Goal: Information Seeking & Learning: Check status

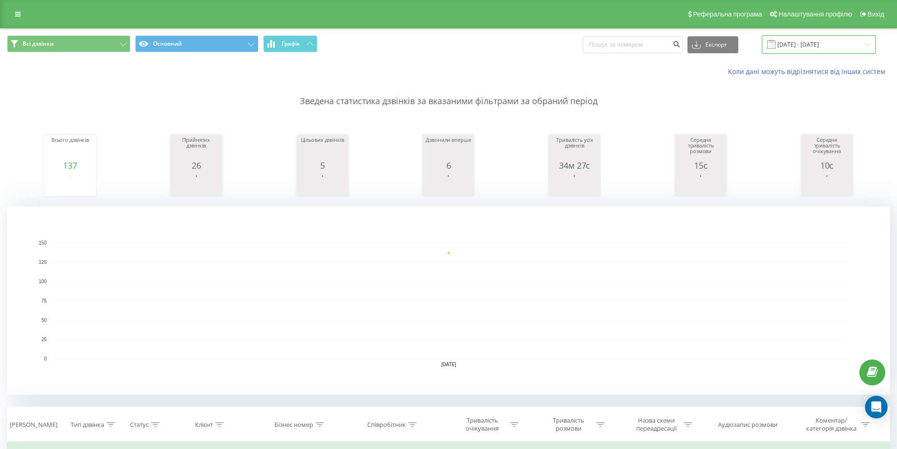
click at [855, 37] on input "[DATE] - [DATE]" at bounding box center [819, 44] width 114 height 18
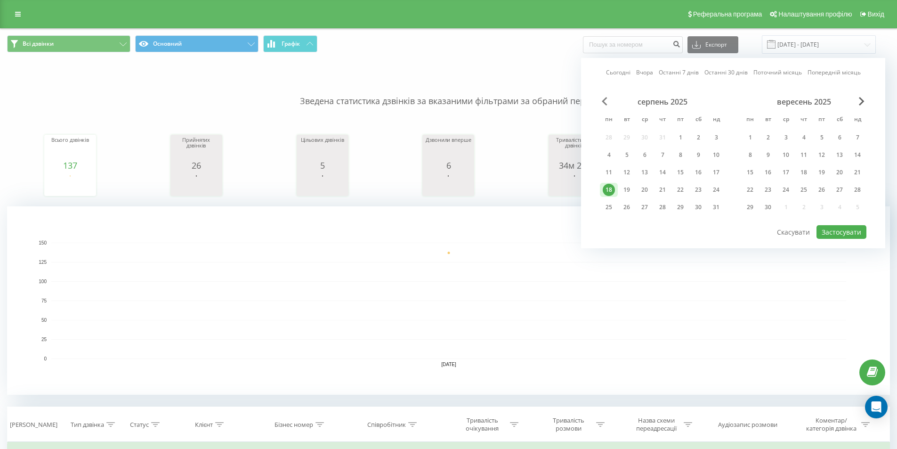
click at [603, 99] on span "Previous Month" at bounding box center [605, 101] width 6 height 8
click at [629, 137] on div "1" at bounding box center [627, 137] width 12 height 12
click at [846, 234] on button "Застосувати" at bounding box center [841, 232] width 50 height 14
type input "[DATE] - [DATE]"
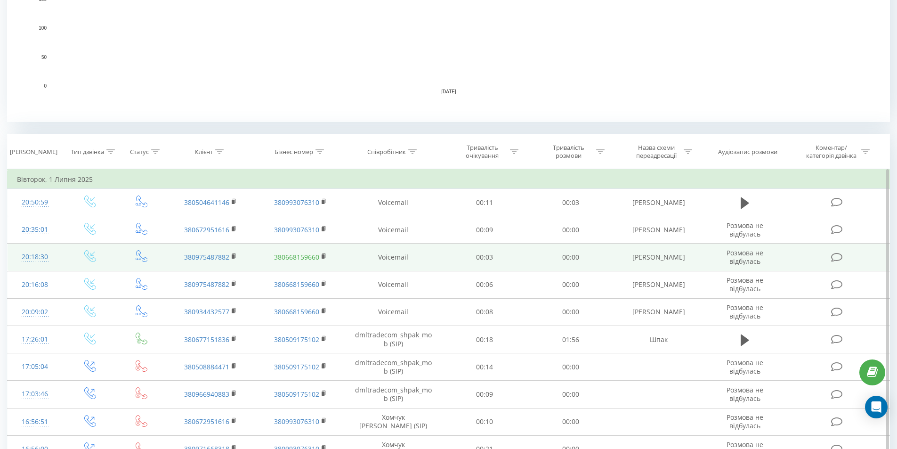
scroll to position [282, 0]
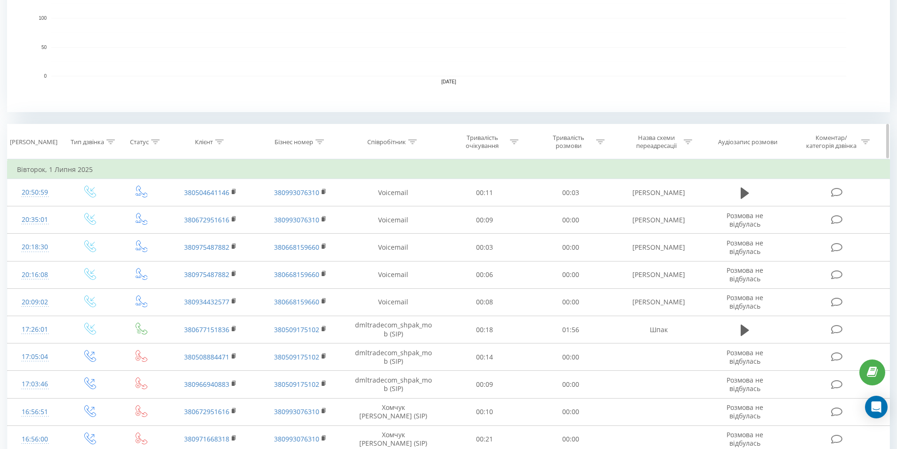
click at [407, 143] on div "Співробітник" at bounding box center [391, 142] width 49 height 8
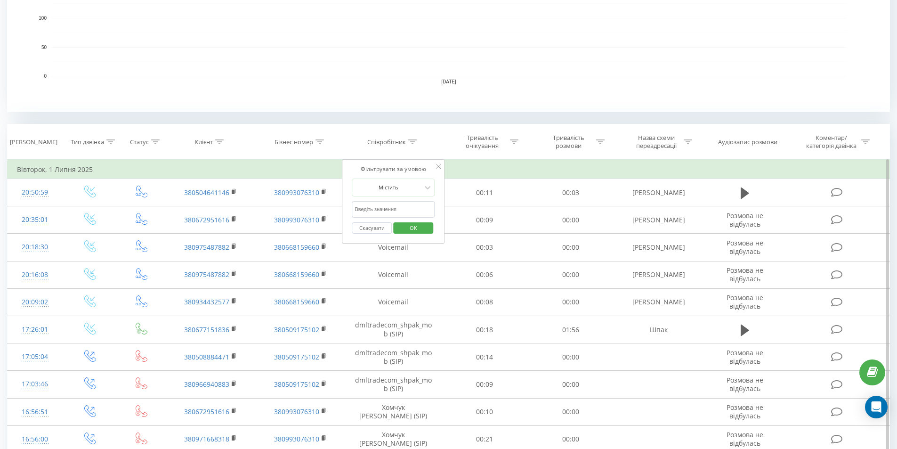
click at [391, 210] on input "text" at bounding box center [393, 209] width 83 height 16
click at [419, 230] on span "OK" at bounding box center [413, 227] width 26 height 15
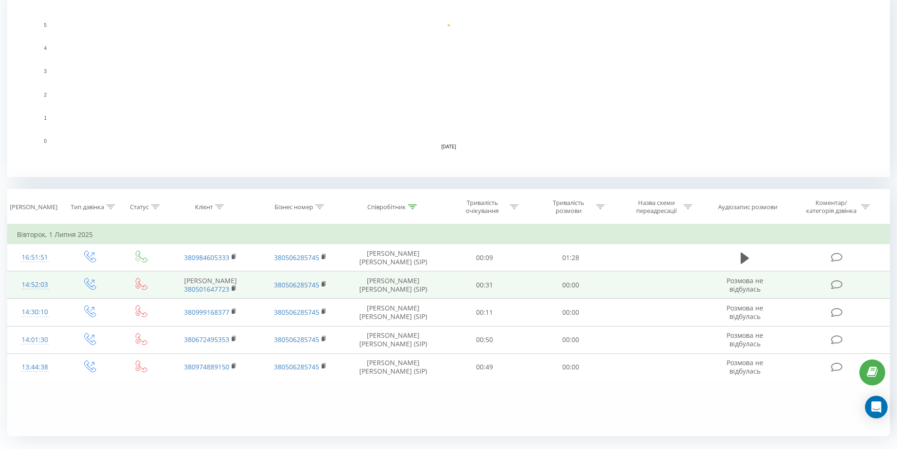
scroll to position [240, 0]
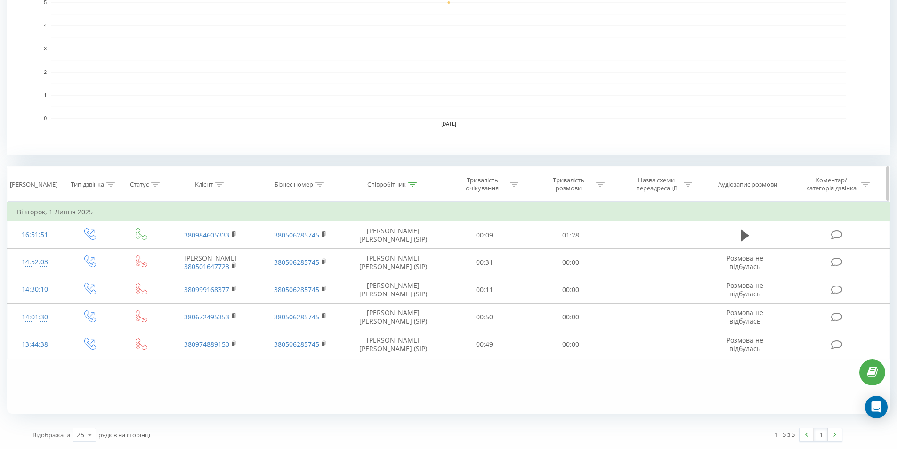
drag, startPoint x: 414, startPoint y: 182, endPoint x: 379, endPoint y: 190, distance: 35.7
click at [404, 183] on div "Співробітник" at bounding box center [391, 184] width 49 height 8
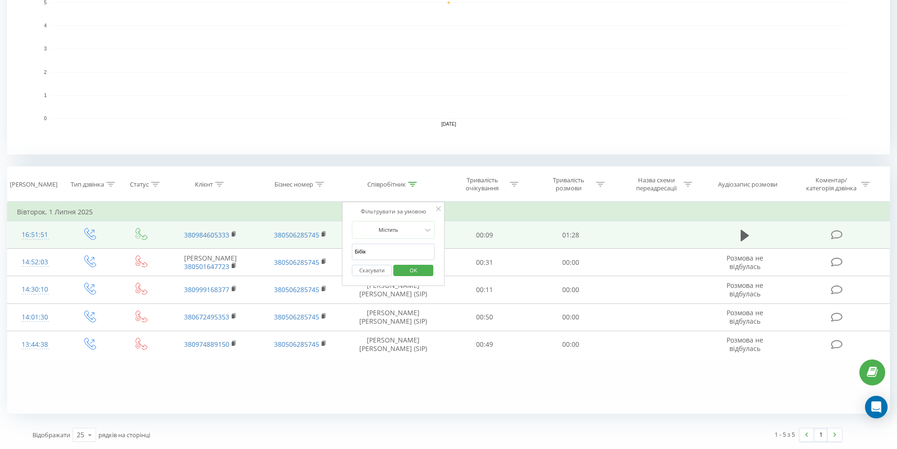
drag, startPoint x: 341, startPoint y: 243, endPoint x: 310, endPoint y: 243, distance: 31.5
click at [310, 243] on table "Фільтрувати за умовою Дорівнює Введіть значення Скасувати OK Фільтрувати за умо…" at bounding box center [448, 280] width 883 height 157
type input "моск"
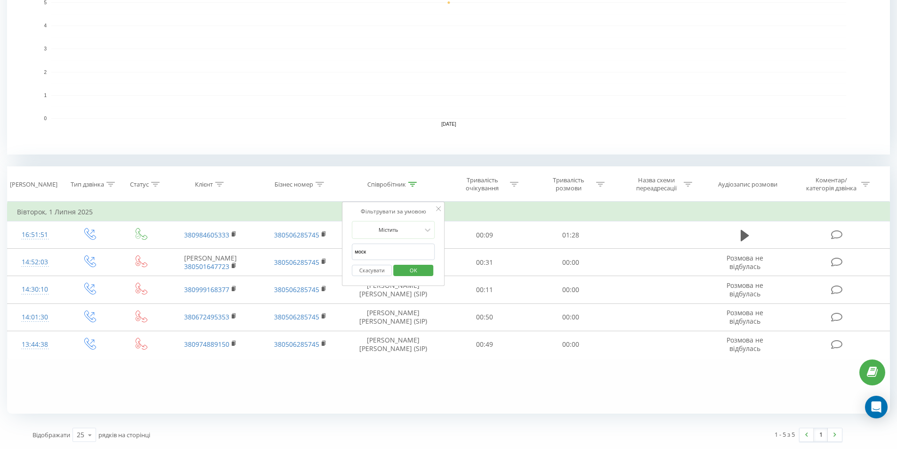
click button "OK" at bounding box center [413, 271] width 40 height 12
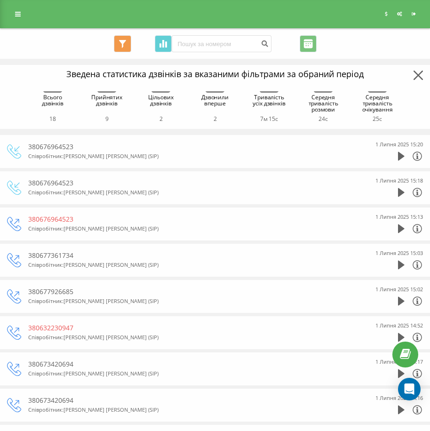
click at [254, 268] on div "Співробітник : [PERSON_NAME] [PERSON_NAME] (SIP)" at bounding box center [195, 264] width 334 height 9
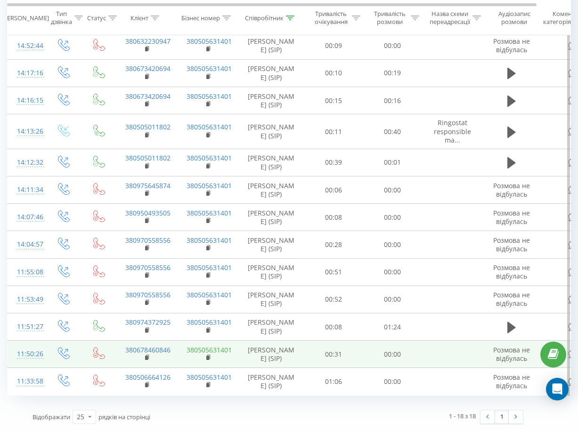
scroll to position [0, 40]
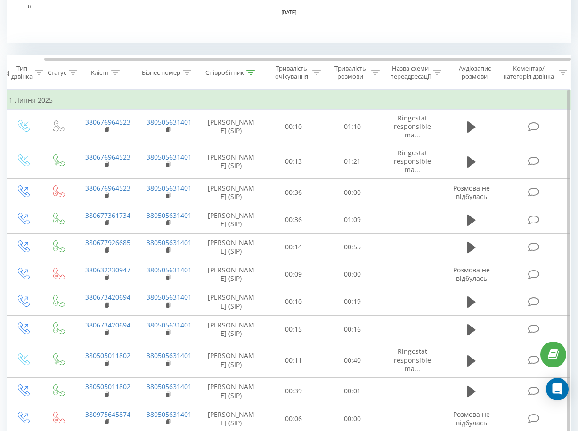
scroll to position [325, 0]
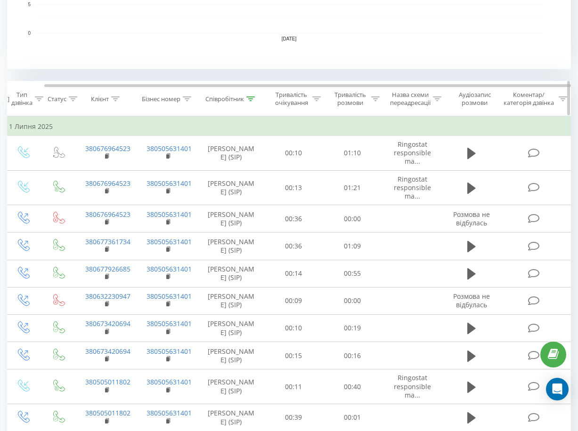
click at [375, 99] on icon at bounding box center [375, 99] width 8 height 5
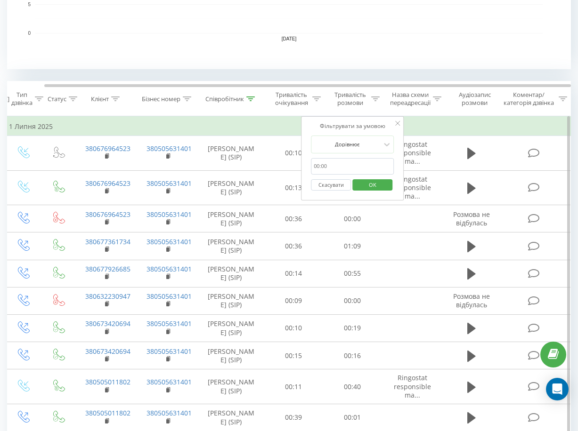
click at [342, 170] on input "text" at bounding box center [352, 166] width 83 height 16
type input "5"
click at [387, 147] on icon at bounding box center [386, 144] width 9 height 9
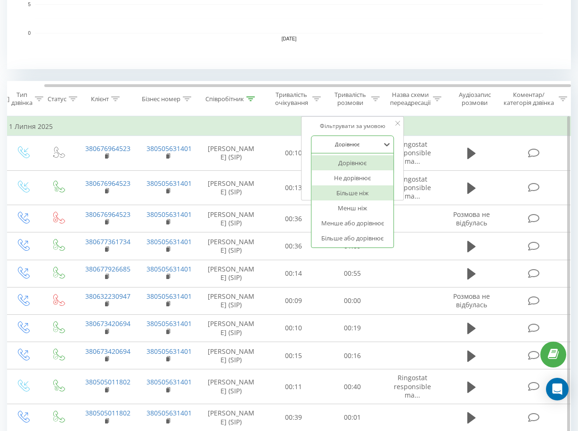
click at [370, 195] on div "Більше ніж" at bounding box center [352, 193] width 82 height 15
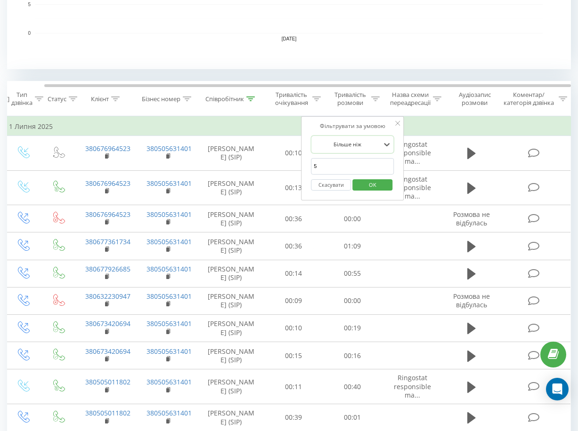
click at [374, 183] on span "OK" at bounding box center [372, 185] width 26 height 15
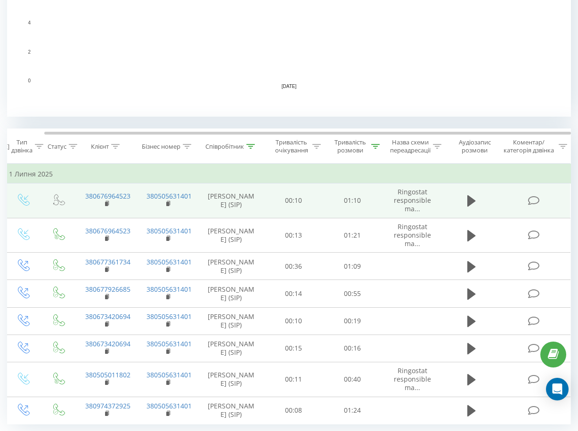
scroll to position [317, 0]
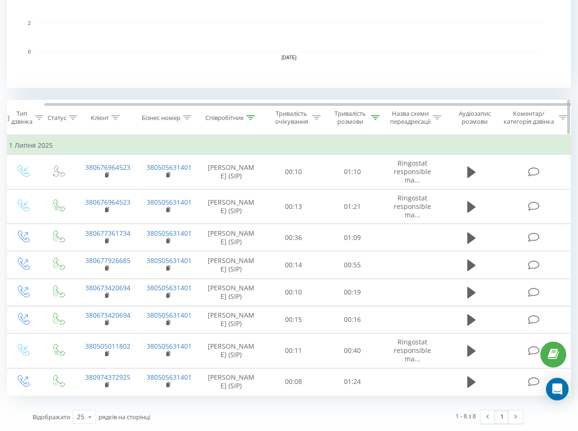
click at [250, 114] on div at bounding box center [250, 118] width 8 height 8
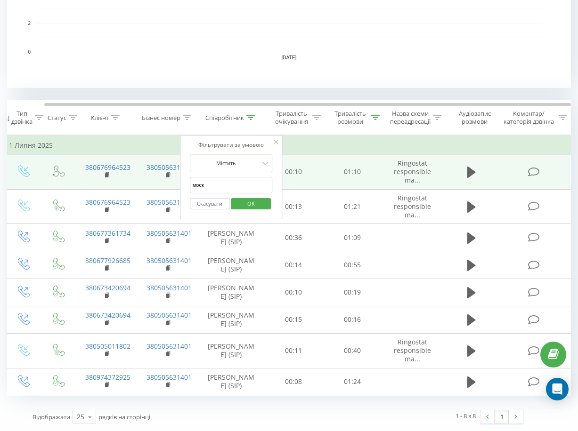
drag, startPoint x: 192, startPoint y: 178, endPoint x: 136, endPoint y: 178, distance: 56.5
click at [136, 178] on table "Фільтрувати за умовою Дорівнює Введіть значення Скасувати OK Фільтрувати за умо…" at bounding box center [269, 265] width 604 height 261
type input "ситн"
click button "OK" at bounding box center [251, 204] width 40 height 12
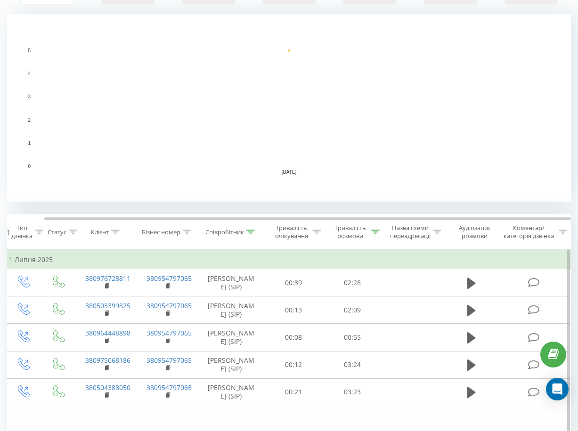
scroll to position [282, 0]
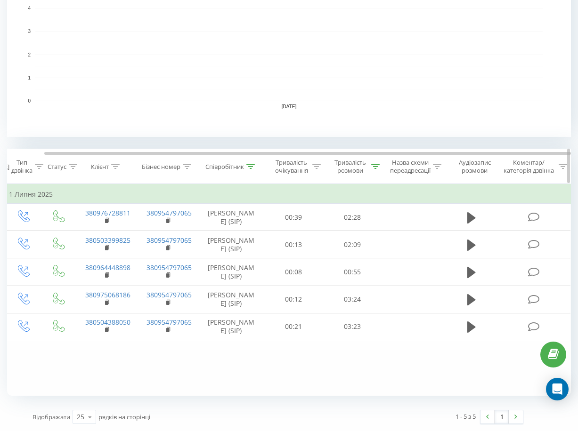
click at [373, 159] on div "Тривалість розмови" at bounding box center [355, 167] width 48 height 16
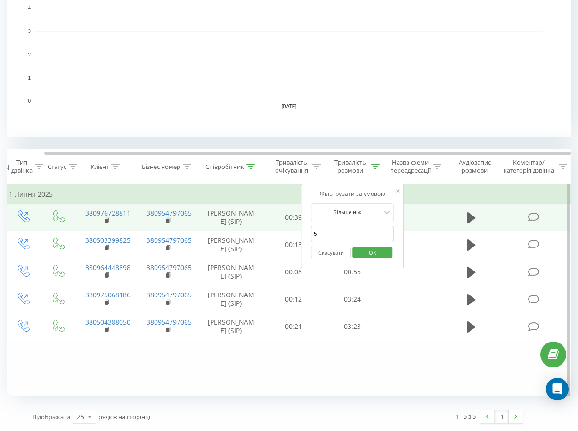
drag, startPoint x: 342, startPoint y: 210, endPoint x: 257, endPoint y: 219, distance: 85.8
click at [257, 219] on table "Фільтрувати за умовою Дорівнює Введіть значення Скасувати OK Фільтрувати за умо…" at bounding box center [269, 262] width 604 height 157
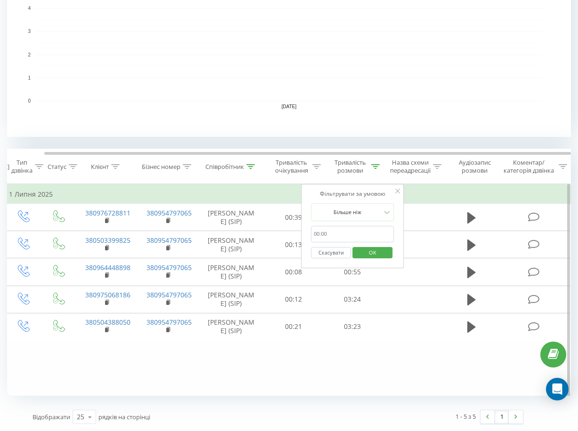
drag, startPoint x: 370, startPoint y: 236, endPoint x: 370, endPoint y: 228, distance: 8.0
click at [370, 242] on div "Скасувати OK" at bounding box center [352, 252] width 83 height 21
drag, startPoint x: 371, startPoint y: 227, endPoint x: 369, endPoint y: 240, distance: 12.3
click at [371, 245] on span "OK" at bounding box center [372, 252] width 26 height 15
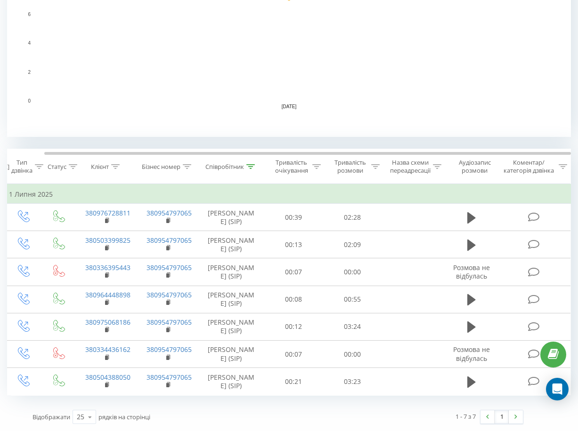
scroll to position [179, 0]
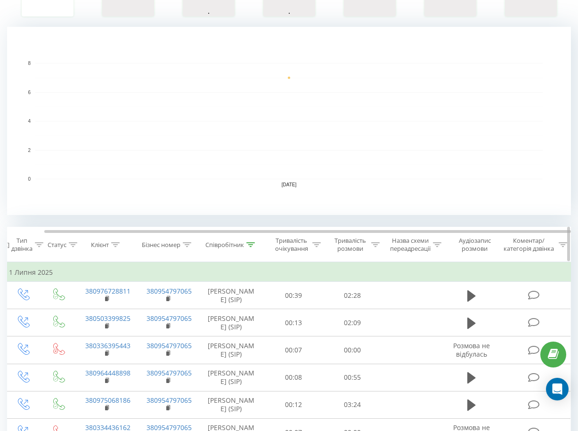
click at [250, 245] on icon at bounding box center [250, 244] width 8 height 5
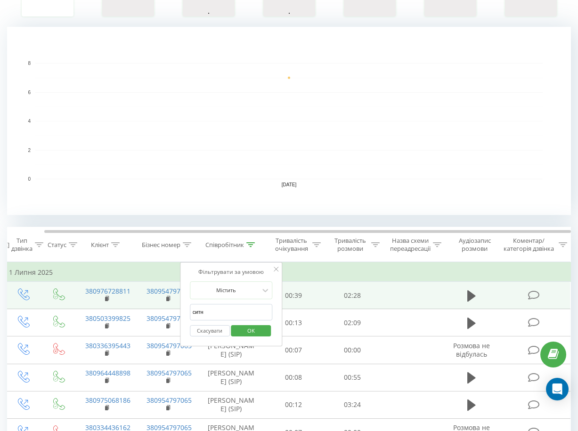
drag, startPoint x: 210, startPoint y: 315, endPoint x: 122, endPoint y: 322, distance: 87.8
click at [122, 322] on table "Фільтрувати за умовою Дорівнює Введіть значення Скасувати OK Фільтрувати за умо…" at bounding box center [269, 368] width 604 height 212
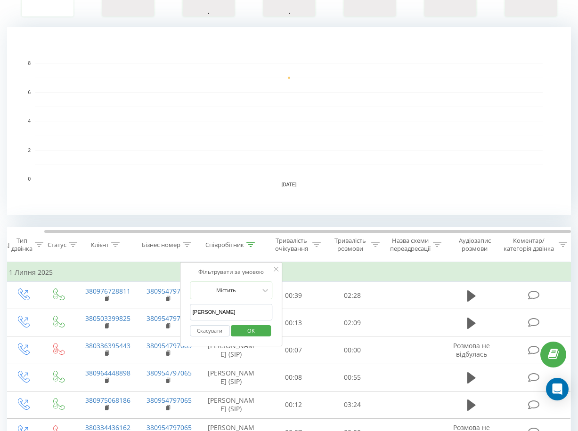
click at [243, 331] on span "OK" at bounding box center [251, 330] width 26 height 15
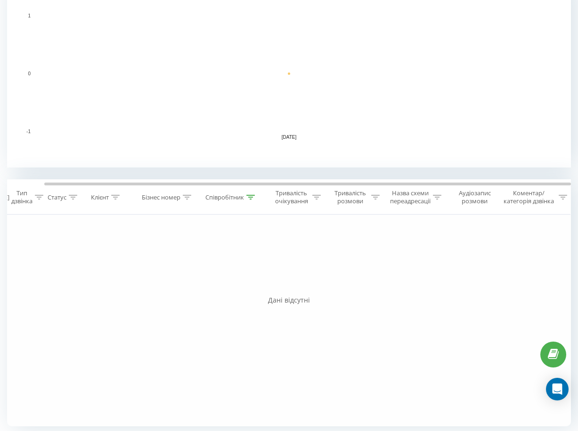
scroll to position [230, 0]
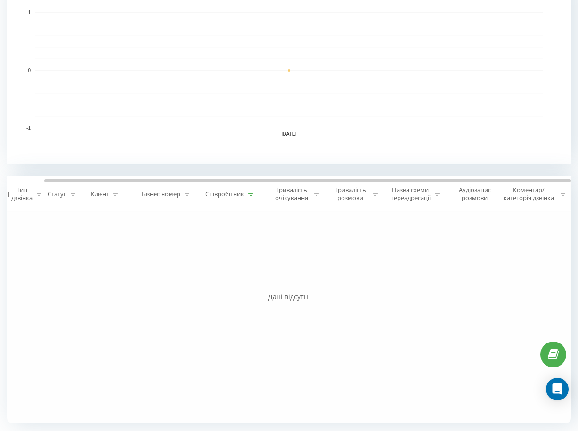
drag, startPoint x: 439, startPoint y: 34, endPoint x: 507, endPoint y: 4, distance: 74.0
click at [436, 34] on rect "A chart." at bounding box center [288, 70] width 507 height 116
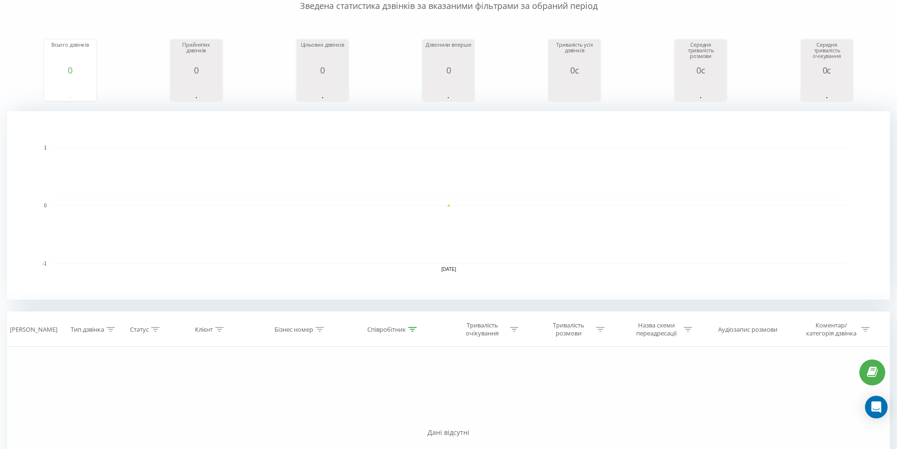
scroll to position [188, 0]
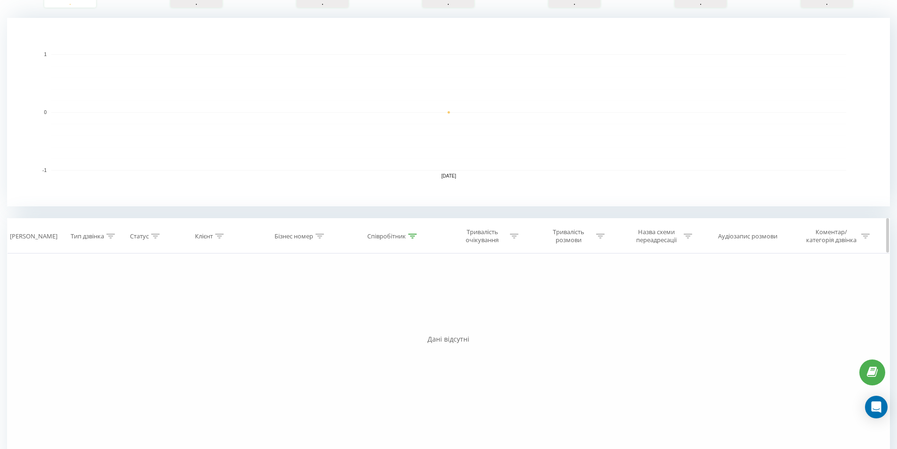
drag, startPoint x: 507, startPoint y: 246, endPoint x: 513, endPoint y: 236, distance: 11.6
click at [507, 242] on th "Тривалість очікування" at bounding box center [485, 235] width 86 height 35
click at [513, 236] on icon at bounding box center [514, 236] width 8 height 5
click at [409, 238] on div at bounding box center [412, 236] width 8 height 8
click at [592, 322] on div "Фільтрувати за умовою Дорівнює Введіть значення Скасувати OK Фільтрувати за умо…" at bounding box center [448, 359] width 883 height 212
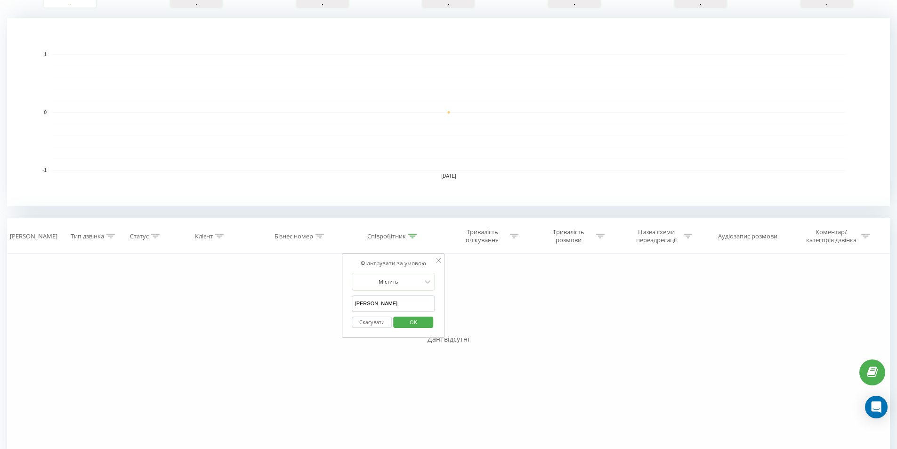
click at [379, 303] on input "Ткаченко" at bounding box center [393, 303] width 83 height 16
type input "Тка"
click button "OK" at bounding box center [413, 322] width 40 height 12
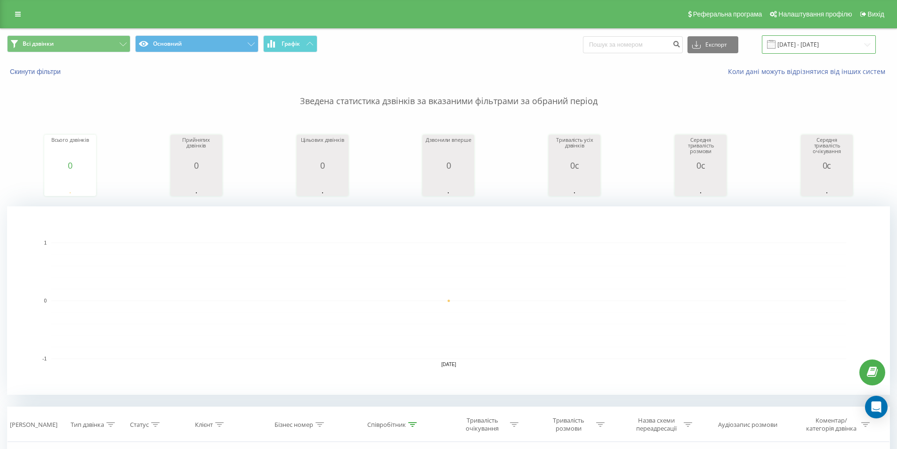
click at [833, 50] on input "[DATE] - [DATE]" at bounding box center [819, 44] width 114 height 18
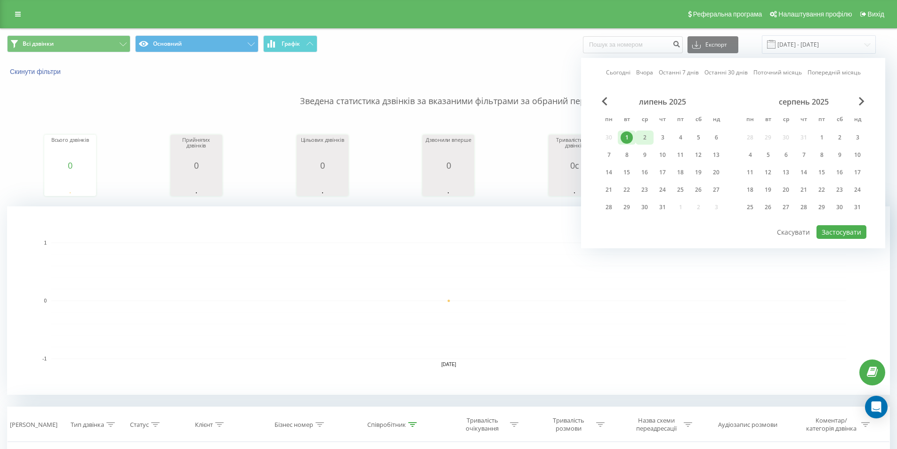
click at [640, 140] on div "2" at bounding box center [644, 137] width 12 height 12
click at [842, 234] on button "Застосувати" at bounding box center [841, 232] width 50 height 14
type input "02.07.2025 - 02.07.2025"
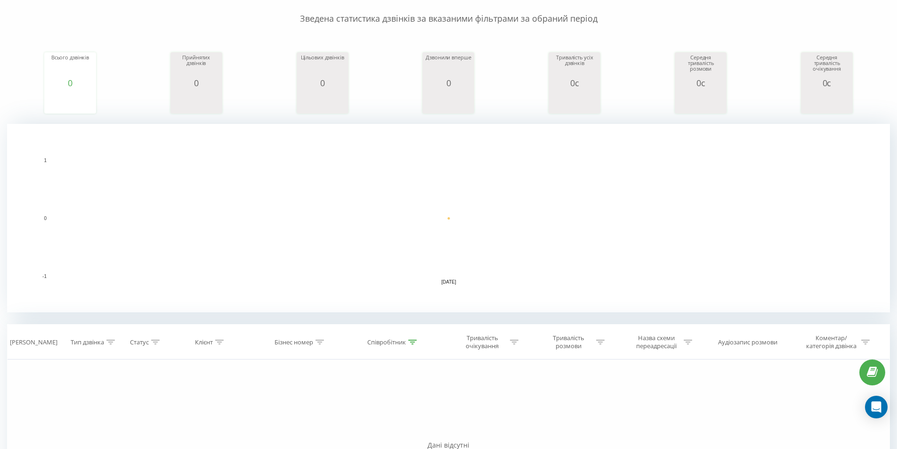
scroll to position [188, 0]
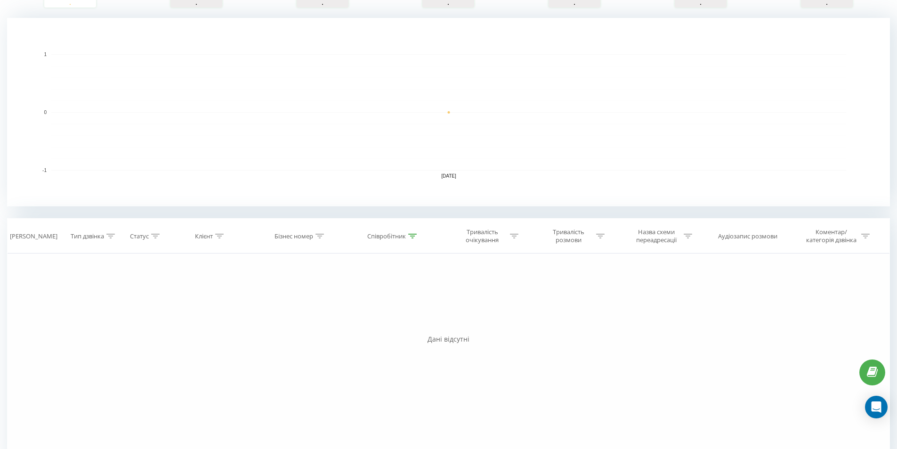
click at [304, 333] on div "Фільтрувати за умовою Дорівнює Введіть значення Скасувати OK Фільтрувати за умо…" at bounding box center [448, 359] width 883 height 212
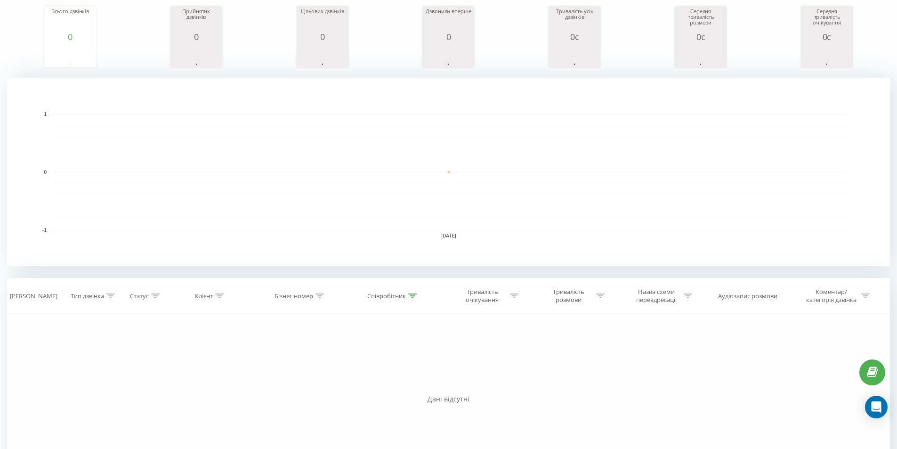
scroll to position [94, 0]
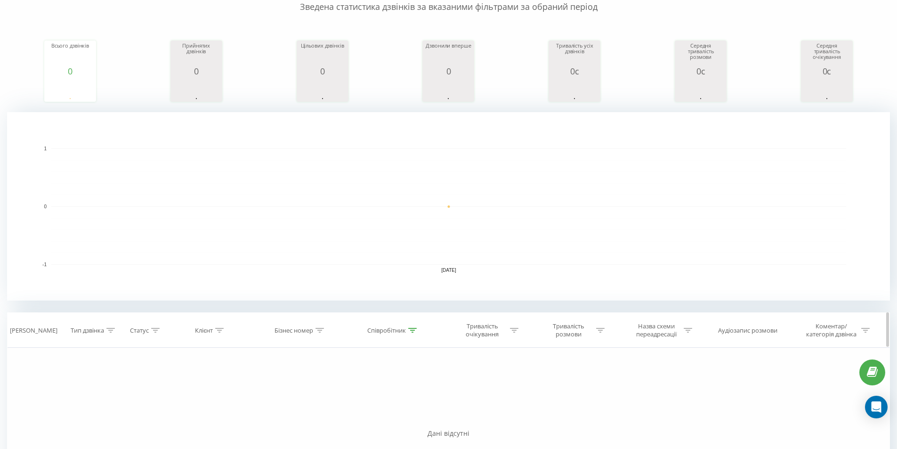
click at [416, 330] on icon at bounding box center [412, 330] width 8 height 5
drag, startPoint x: 373, startPoint y: 394, endPoint x: 302, endPoint y: 388, distance: 71.3
click at [304, 388] on div "Фільтрувати за умовою Дорівнює Введіть значення Скасувати OK Фільтрувати за умо…" at bounding box center [448, 453] width 883 height 212
click at [413, 415] on span "OK" at bounding box center [413, 416] width 26 height 15
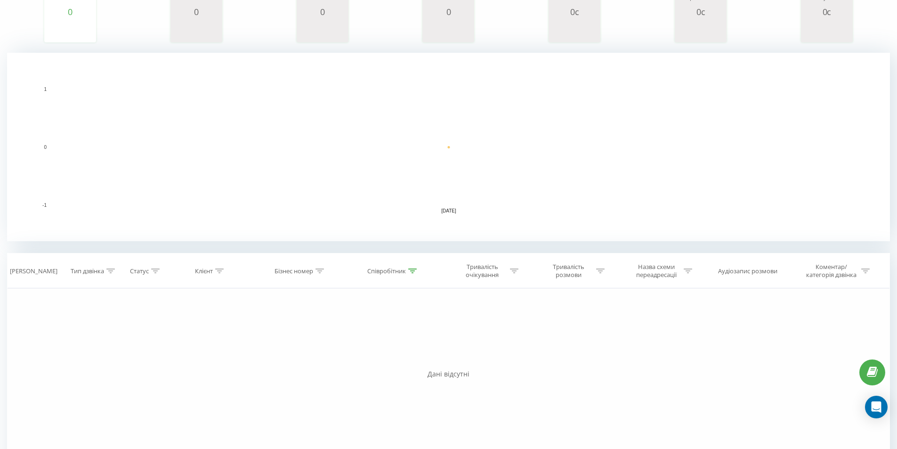
scroll to position [175, 0]
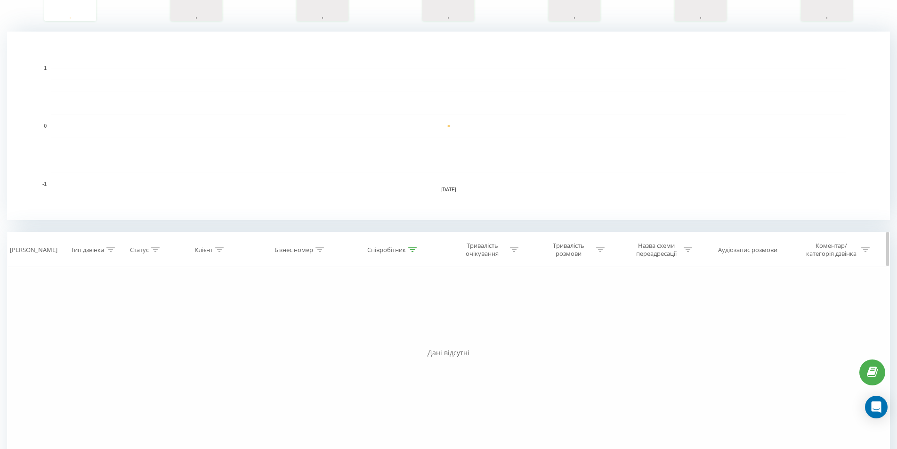
click at [414, 250] on icon at bounding box center [412, 249] width 8 height 5
click at [381, 317] on input "Ситник" at bounding box center [393, 317] width 83 height 16
click button "OK" at bounding box center [413, 336] width 40 height 12
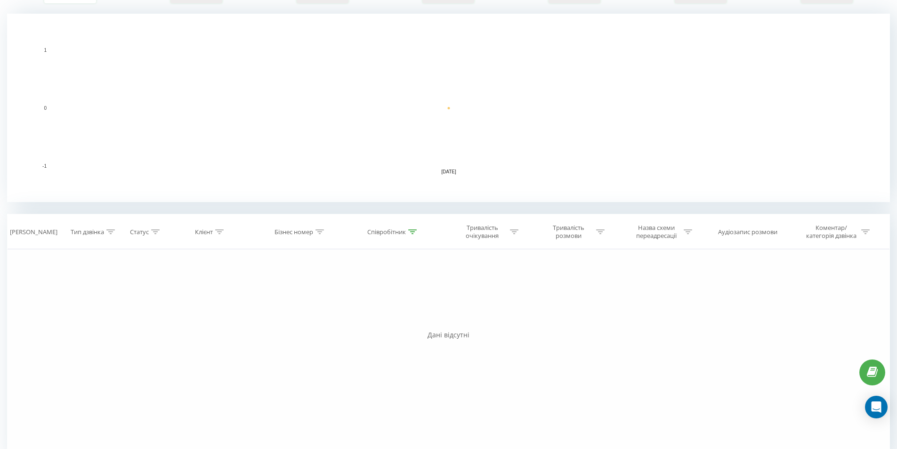
scroll to position [213, 0]
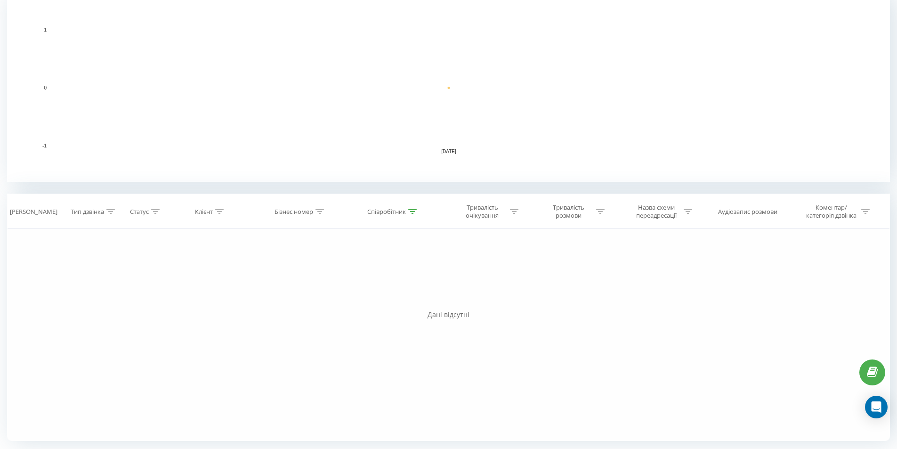
drag, startPoint x: 410, startPoint y: 208, endPoint x: 400, endPoint y: 283, distance: 76.5
click at [410, 210] on div at bounding box center [412, 212] width 8 height 8
drag, startPoint x: 386, startPoint y: 282, endPoint x: 311, endPoint y: 275, distance: 75.2
click at [311, 275] on div "Фільтрувати за умовою Дорівнює Введіть значення Скасувати OK Фільтрувати за умо…" at bounding box center [448, 335] width 883 height 212
type input "моск"
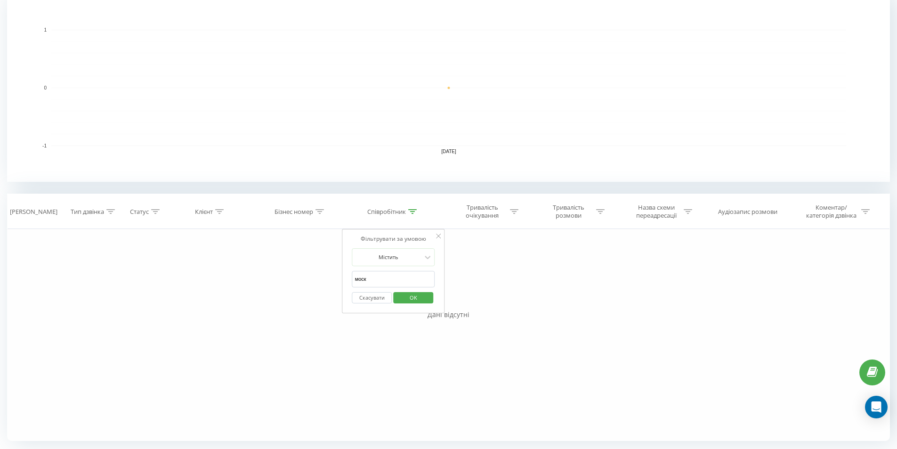
click button "OK" at bounding box center [413, 298] width 40 height 12
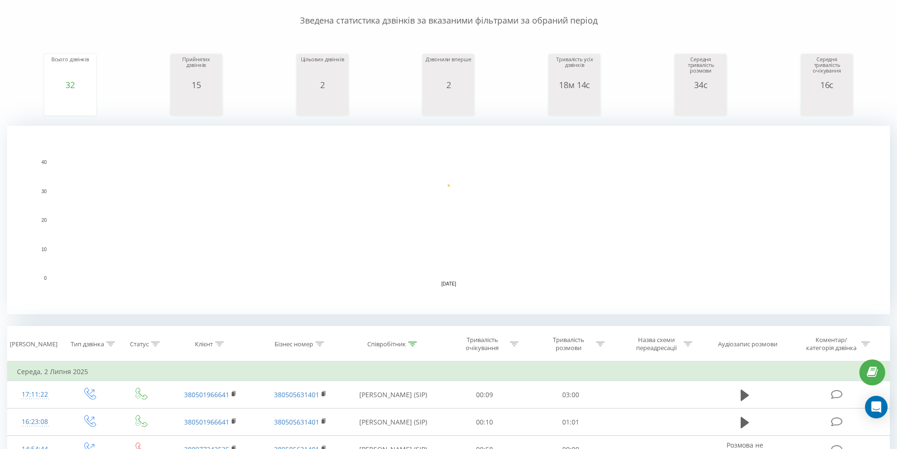
scroll to position [213, 0]
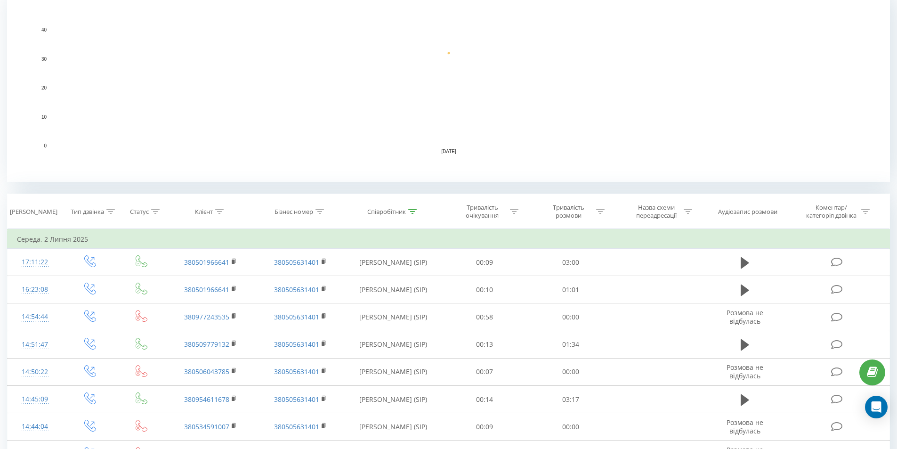
click at [177, 133] on rect "A chart." at bounding box center [448, 88] width 795 height 116
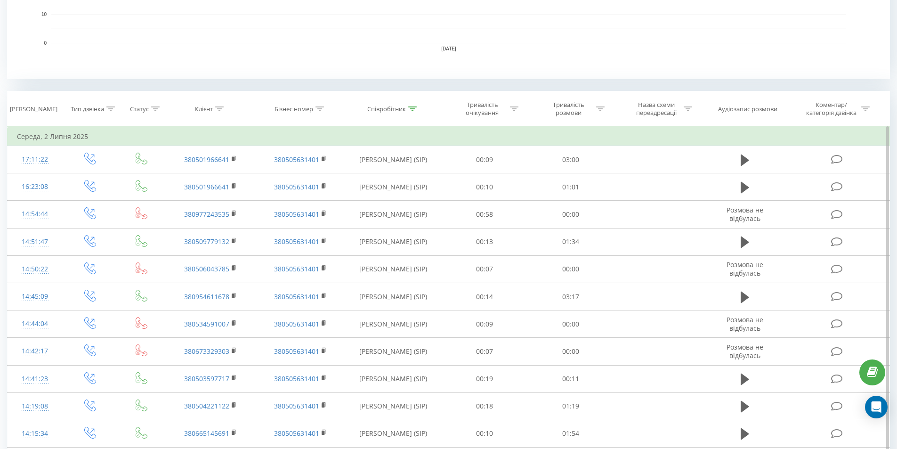
scroll to position [262, 0]
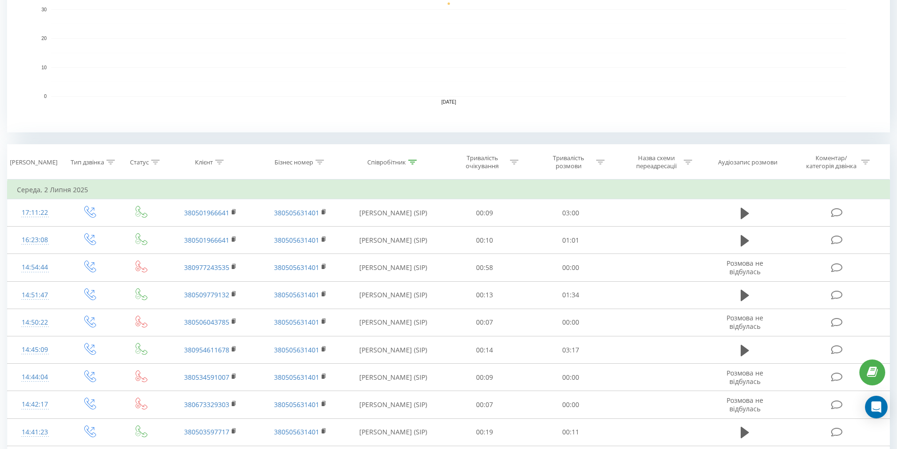
drag, startPoint x: 296, startPoint y: 50, endPoint x: 328, endPoint y: 89, distance: 50.5
click at [296, 50] on rect "A chart." at bounding box center [448, 38] width 795 height 116
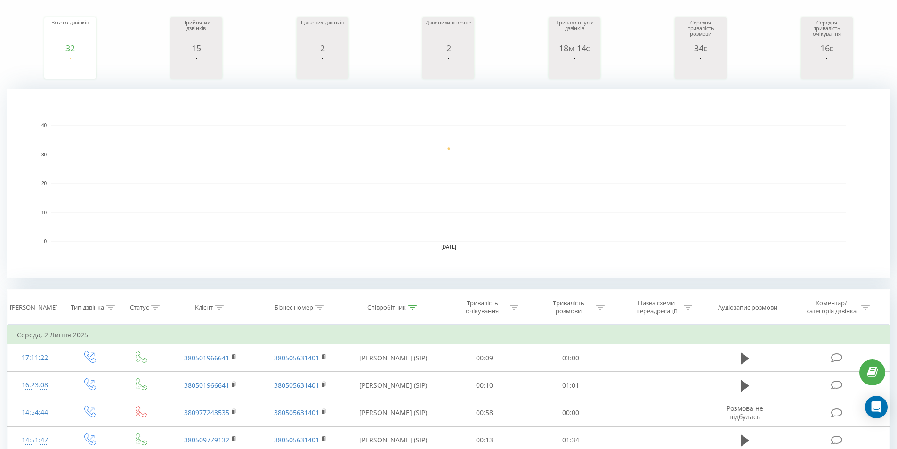
scroll to position [27, 0]
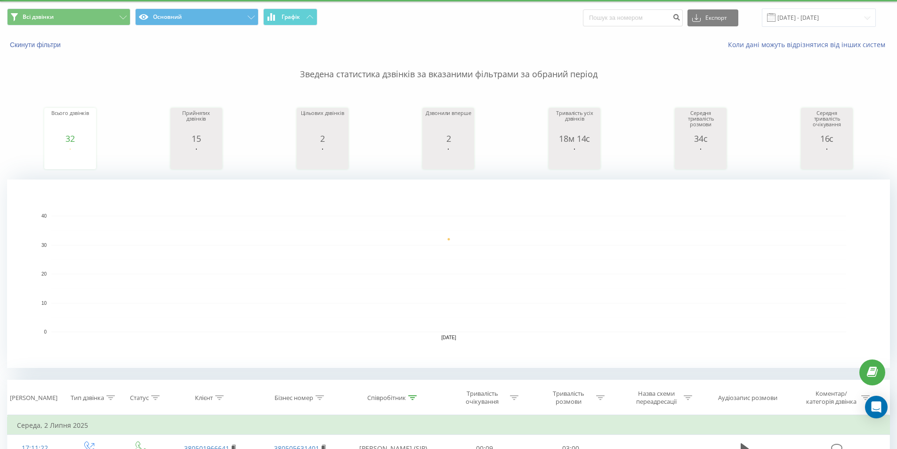
click at [280, 299] on rect "A chart." at bounding box center [448, 274] width 795 height 116
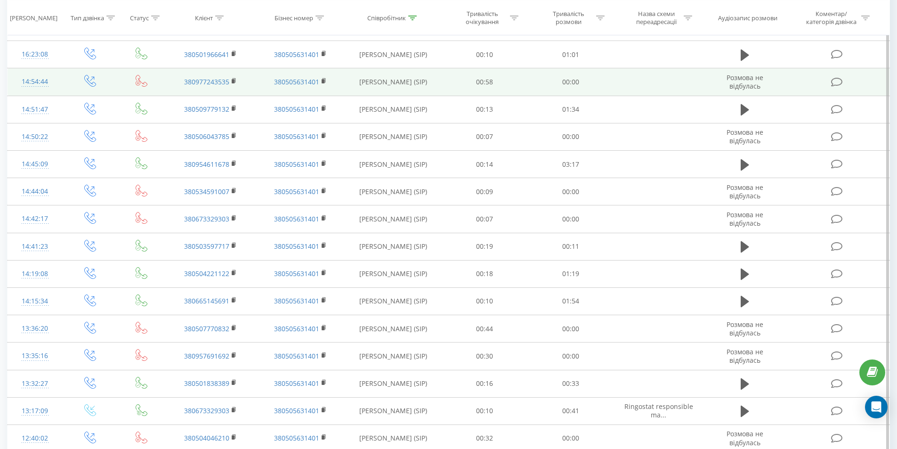
scroll to position [309, 0]
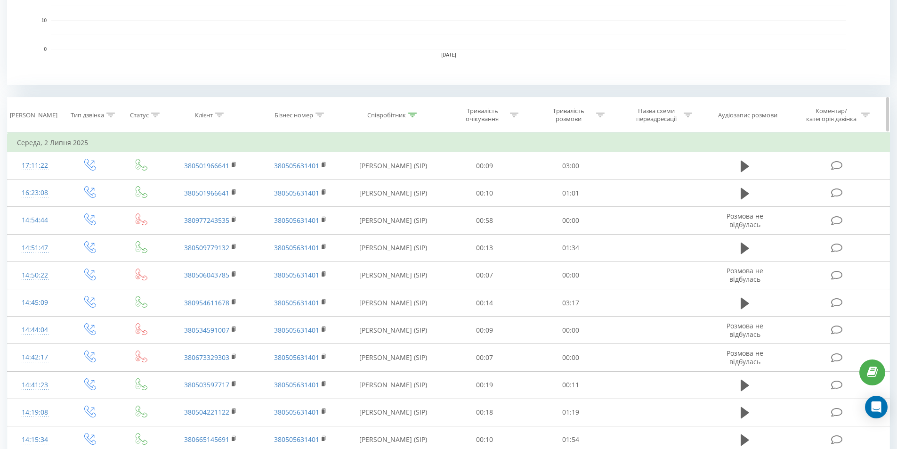
click at [606, 116] on div "Тривалість розмови" at bounding box center [571, 115] width 86 height 16
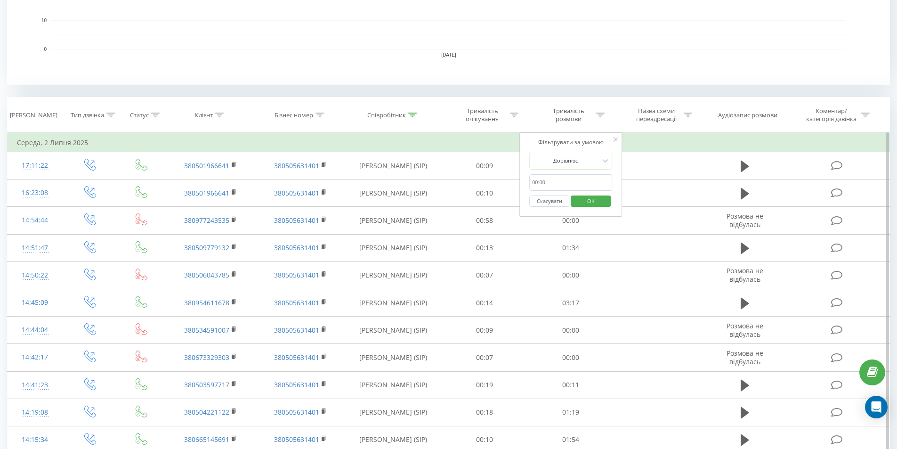
click at [551, 185] on input "text" at bounding box center [570, 182] width 83 height 16
type input "5"
click at [578, 161] on div at bounding box center [565, 160] width 67 height 9
click at [587, 206] on div "Більше ніж" at bounding box center [571, 209] width 82 height 15
click at [589, 203] on span "OK" at bounding box center [591, 201] width 26 height 15
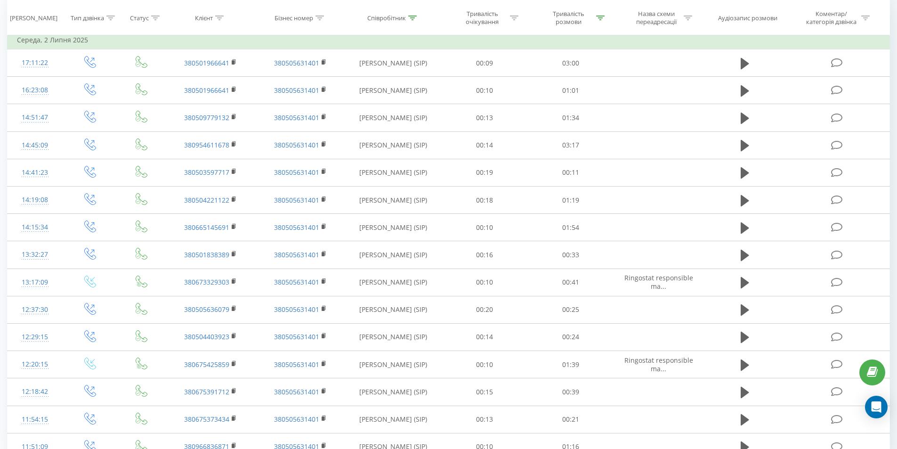
scroll to position [459, 0]
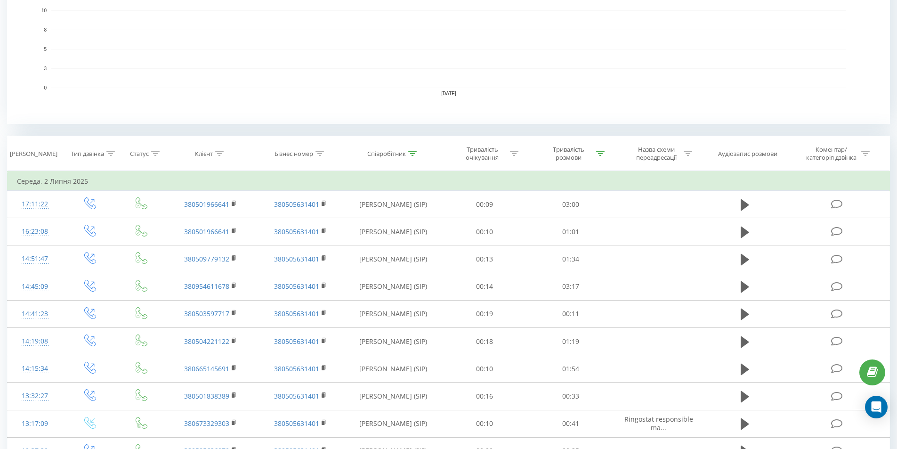
click at [291, 85] on rect "A chart." at bounding box center [448, 30] width 795 height 116
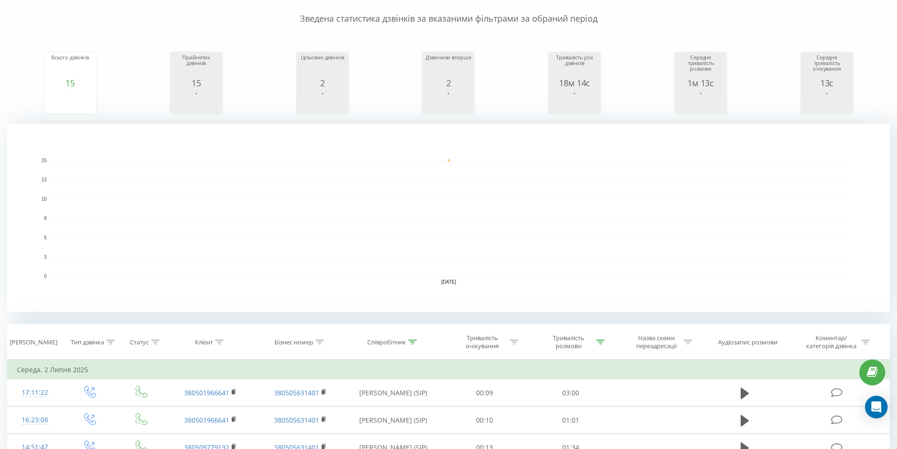
drag, startPoint x: 194, startPoint y: 186, endPoint x: 195, endPoint y: 197, distance: 11.3
click at [194, 186] on rect "A chart." at bounding box center [448, 218] width 795 height 116
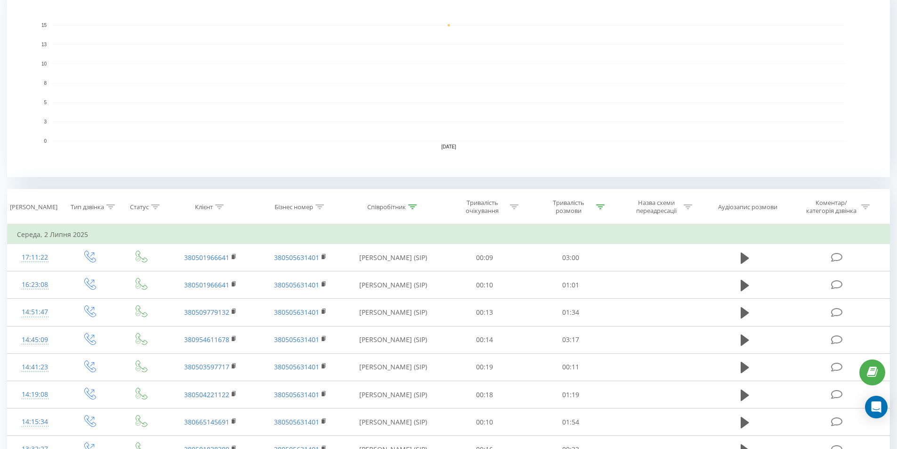
scroll to position [235, 0]
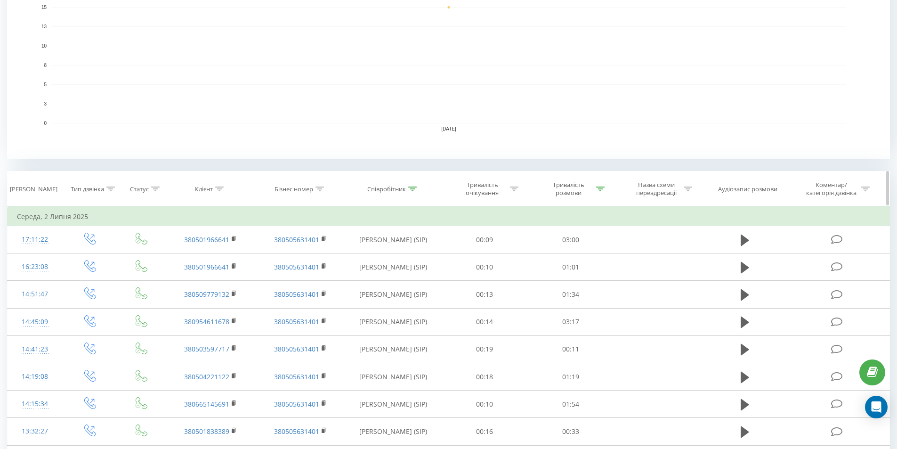
click at [411, 187] on icon at bounding box center [412, 188] width 8 height 5
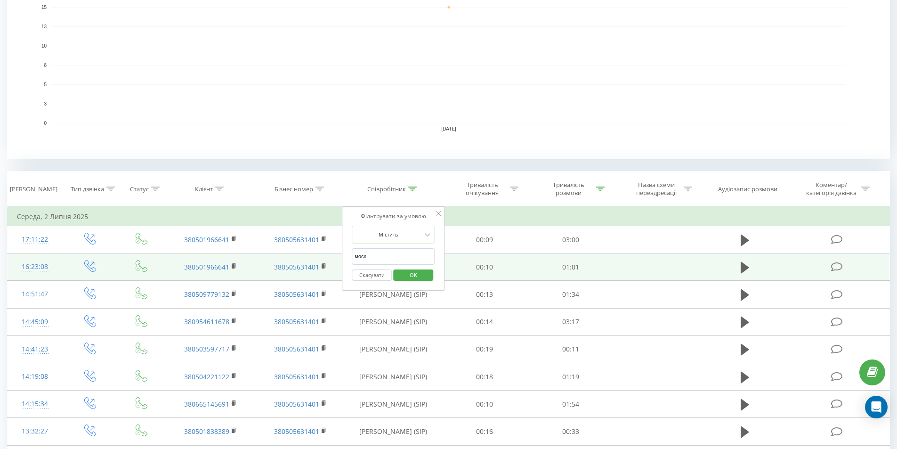
drag, startPoint x: 376, startPoint y: 258, endPoint x: 253, endPoint y: 260, distance: 122.9
click at [256, 259] on table "Фільтрувати за умовою Дорівнює Введіть значення Скасувати OK Фільтрувати за умо…" at bounding box center [448, 421] width 883 height 431
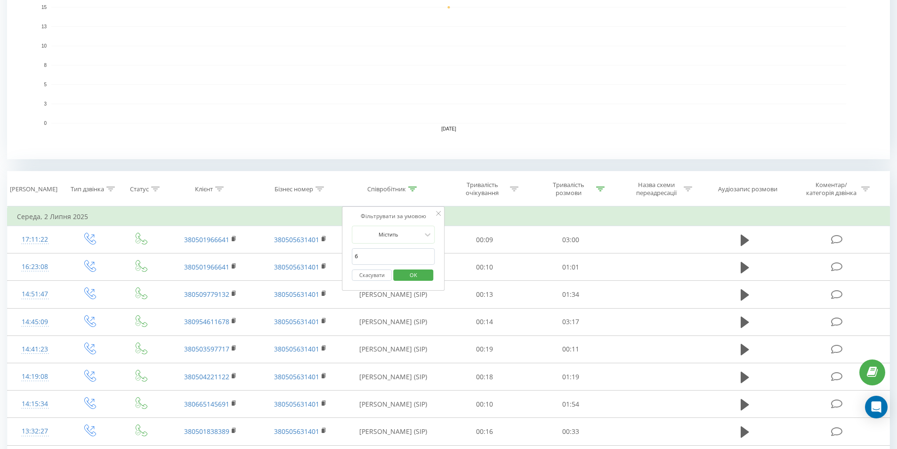
type input "Бібік"
click at [408, 275] on span "OK" at bounding box center [413, 274] width 26 height 15
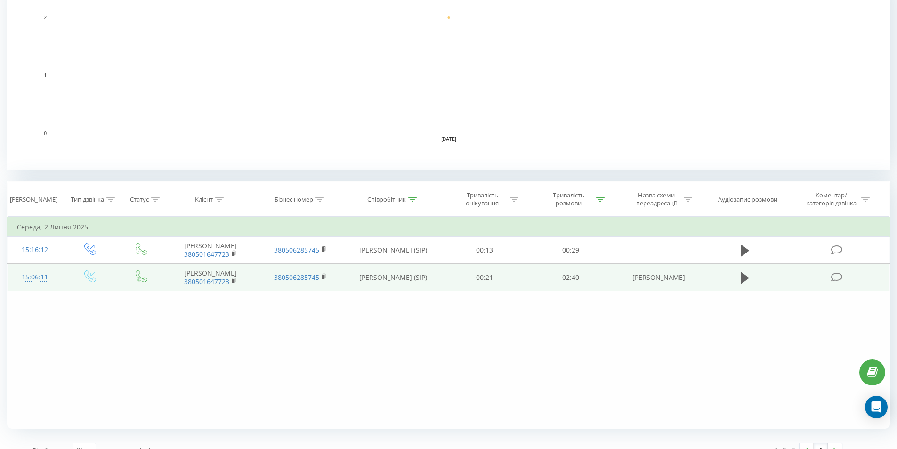
scroll to position [240, 0]
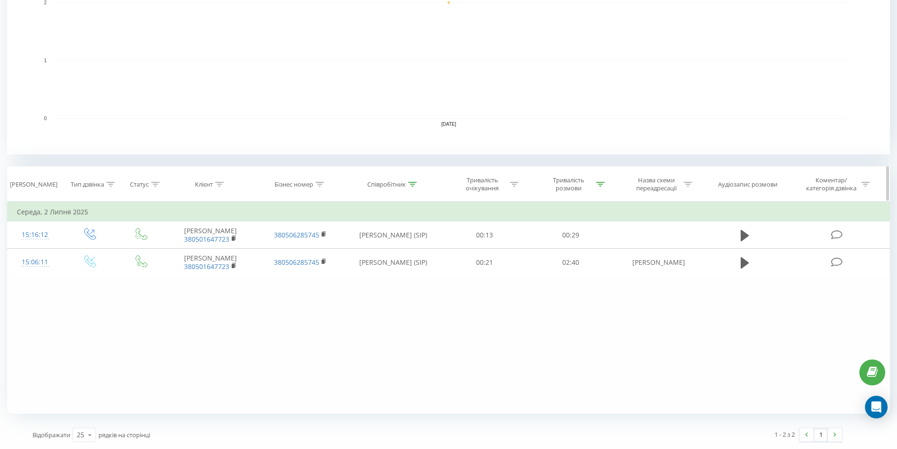
click at [514, 185] on icon at bounding box center [514, 184] width 8 height 5
click at [516, 335] on div "Фільтрувати за умовою Дорівнює Введіть значення Скасувати OK Фільтрувати за умо…" at bounding box center [448, 308] width 883 height 212
click at [297, 447] on div "Відображати 25 10 25 50 100 рядків на сторінці" at bounding box center [232, 434] width 412 height 27
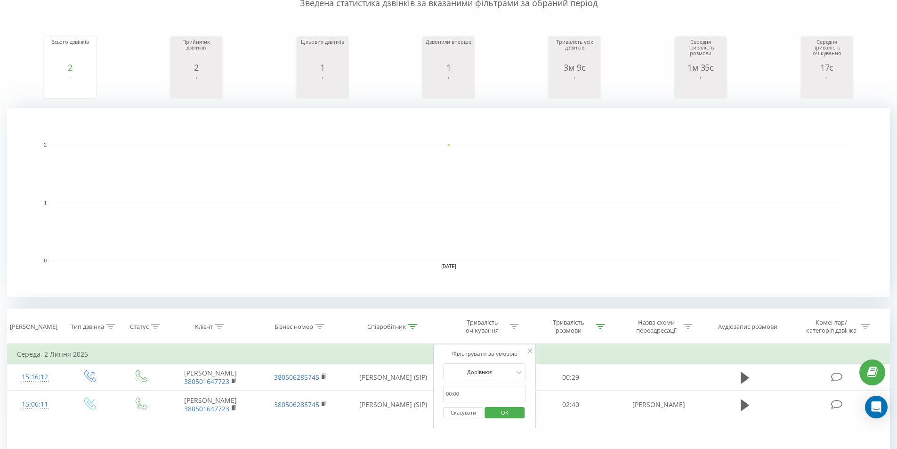
scroll to position [5, 0]
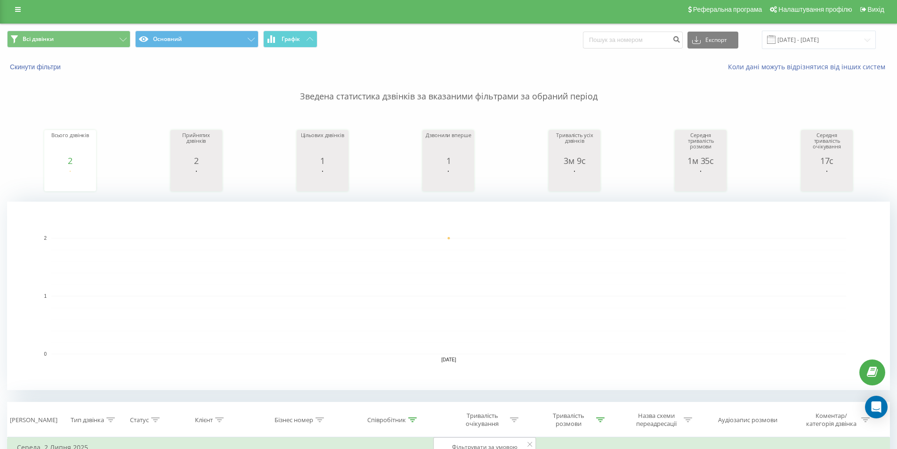
click at [258, 240] on rect "A chart." at bounding box center [448, 296] width 795 height 116
click at [316, 280] on rect "A chart." at bounding box center [448, 296] width 795 height 116
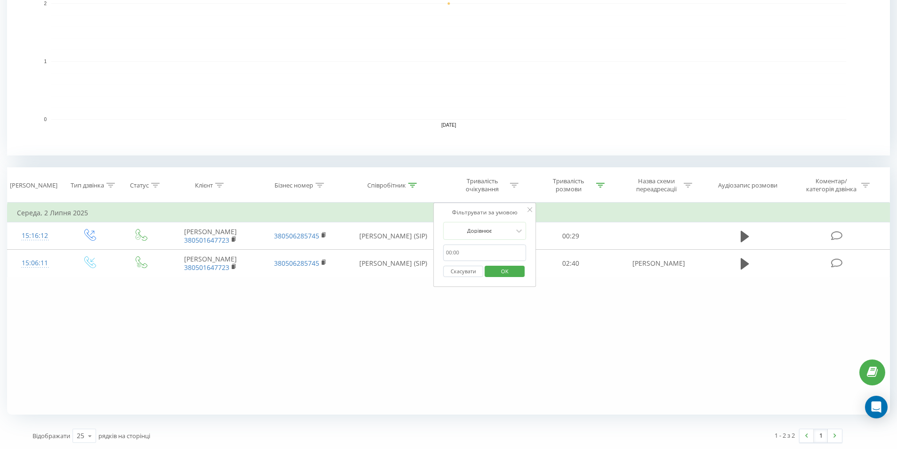
scroll to position [240, 0]
click at [505, 344] on div "Фільтрувати за умовою Дорівнює Введіть значення Скасувати OK Фільтрувати за умо…" at bounding box center [448, 308] width 883 height 212
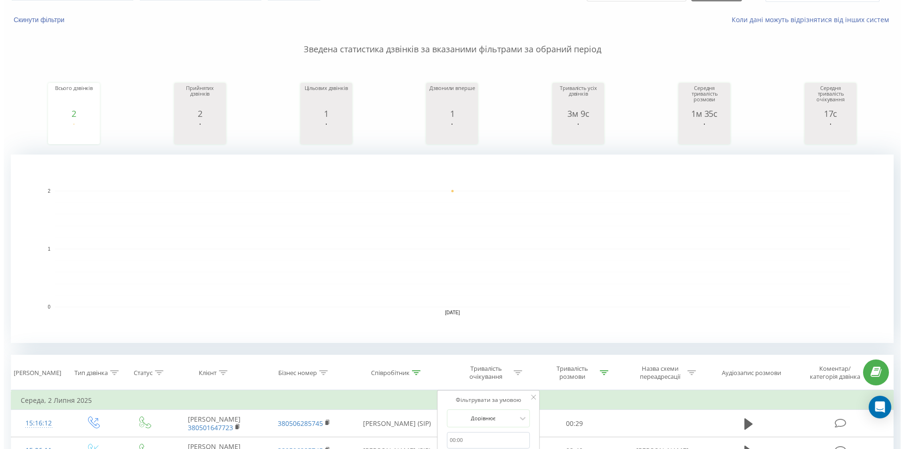
scroll to position [0, 0]
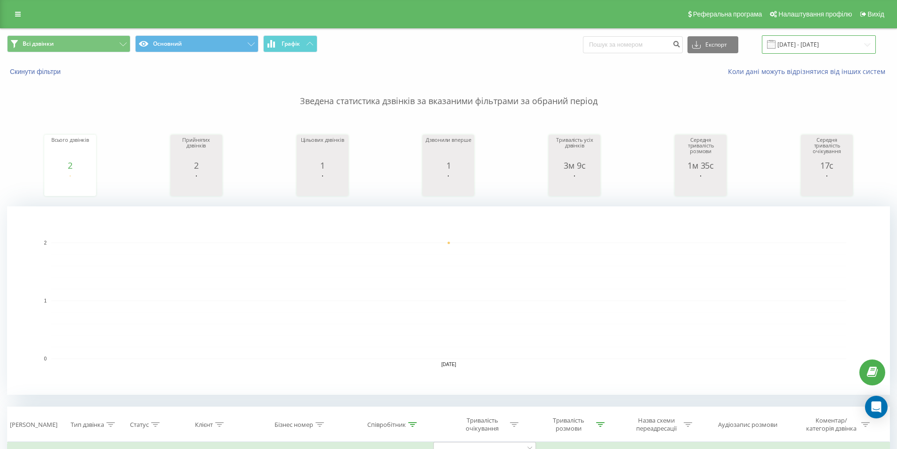
click at [832, 42] on input "02.07.2025 - 02.07.2025" at bounding box center [819, 44] width 114 height 18
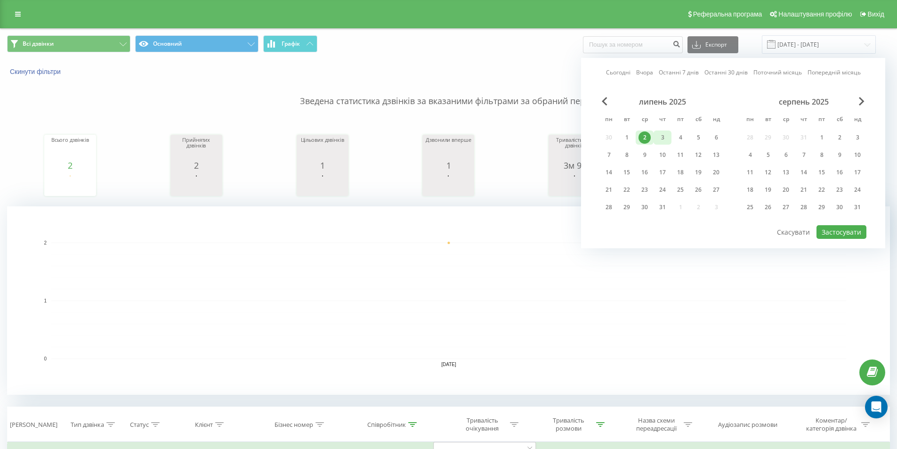
click at [659, 137] on div "3" at bounding box center [662, 137] width 12 height 12
click at [839, 229] on button "Застосувати" at bounding box center [841, 232] width 50 height 14
type input "03.07.2025 - 03.07.2025"
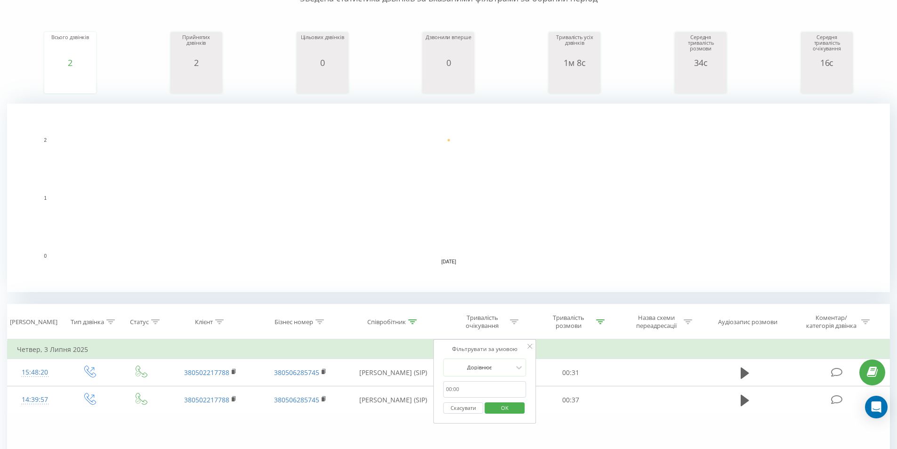
scroll to position [240, 0]
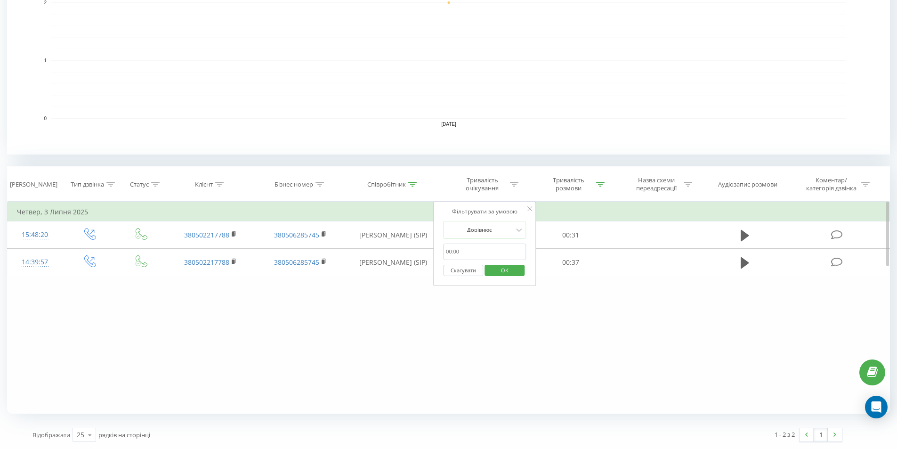
click at [606, 300] on div "Фільтрувати за умовою Дорівнює Введіть значення Скасувати OK Фільтрувати за умо…" at bounding box center [448, 308] width 883 height 212
click at [533, 208] on div "Фільтрувати за умовою Дорівнює Скасувати OK" at bounding box center [484, 244] width 103 height 85
drag, startPoint x: 291, startPoint y: 101, endPoint x: 298, endPoint y: 105, distance: 7.4
click at [291, 101] on rect "A chart." at bounding box center [448, 60] width 795 height 116
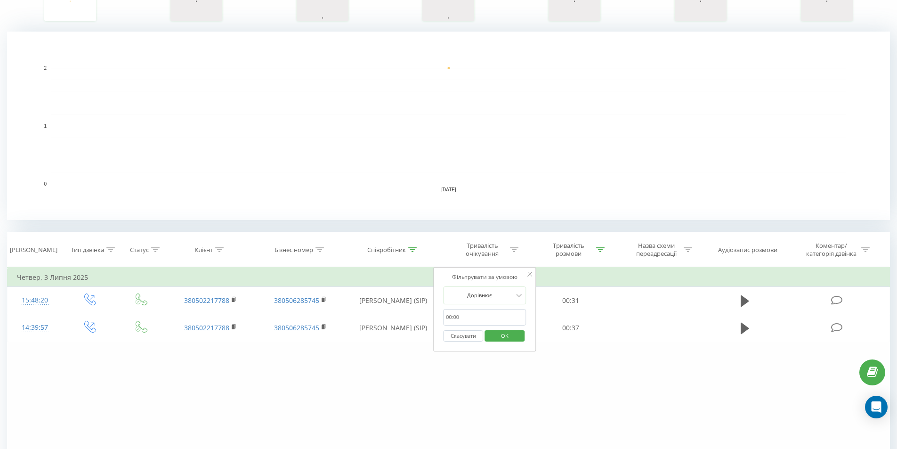
scroll to position [52, 0]
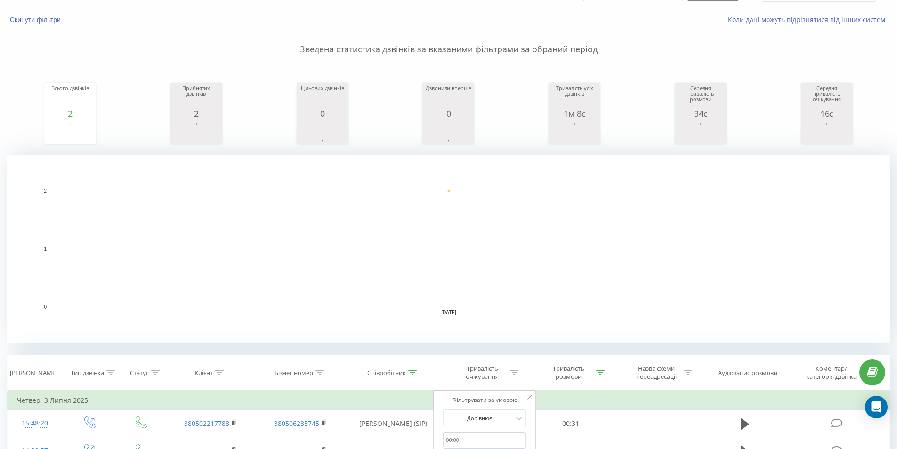
click at [272, 339] on rect "A chart." at bounding box center [448, 248] width 883 height 188
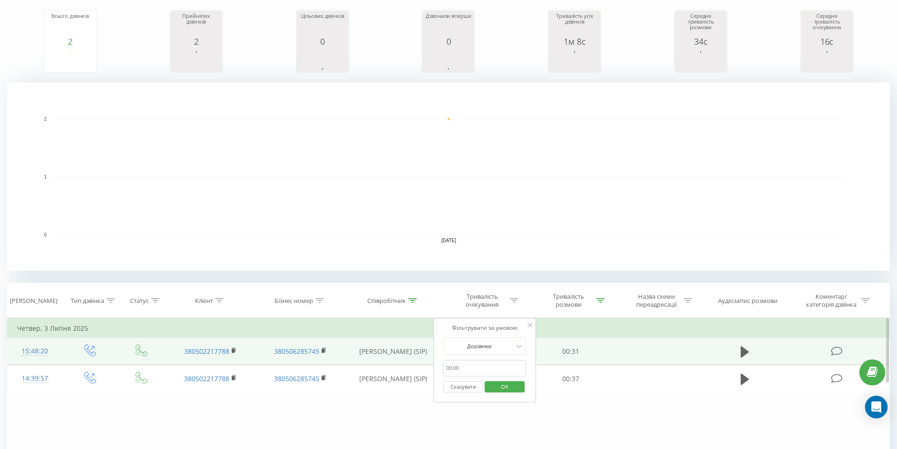
scroll to position [193, 0]
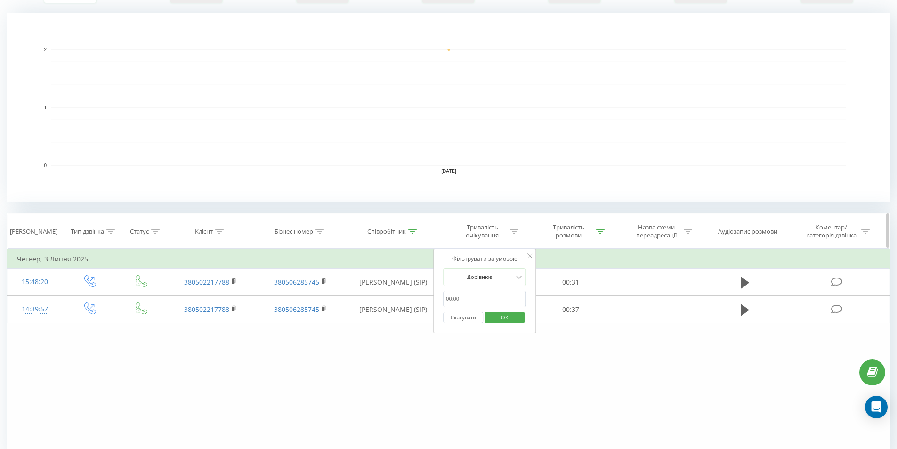
click at [414, 226] on th "Співробітник" at bounding box center [393, 231] width 97 height 35
click at [414, 229] on icon at bounding box center [412, 231] width 8 height 5
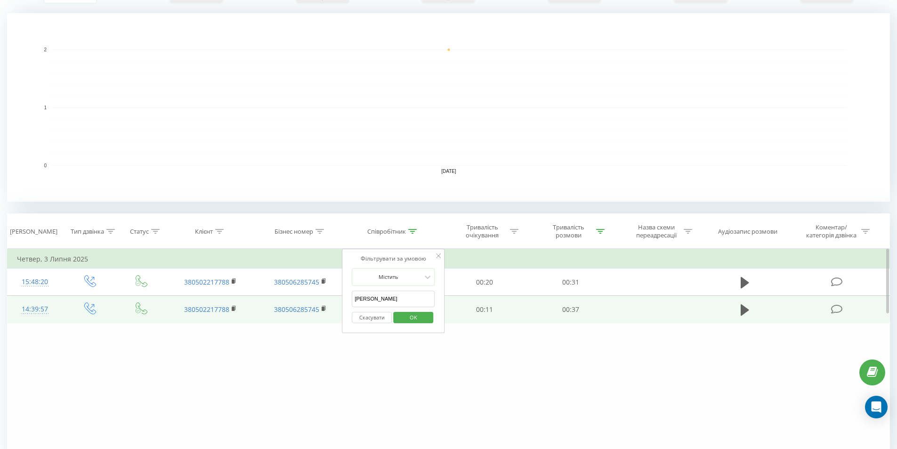
drag, startPoint x: 389, startPoint y: 302, endPoint x: 290, endPoint y: 299, distance: 99.4
click at [290, 299] on table "Фільтрувати за умовою Дорівнює Введіть значення Скасувати OK Фільтрувати за умо…" at bounding box center [448, 286] width 883 height 75
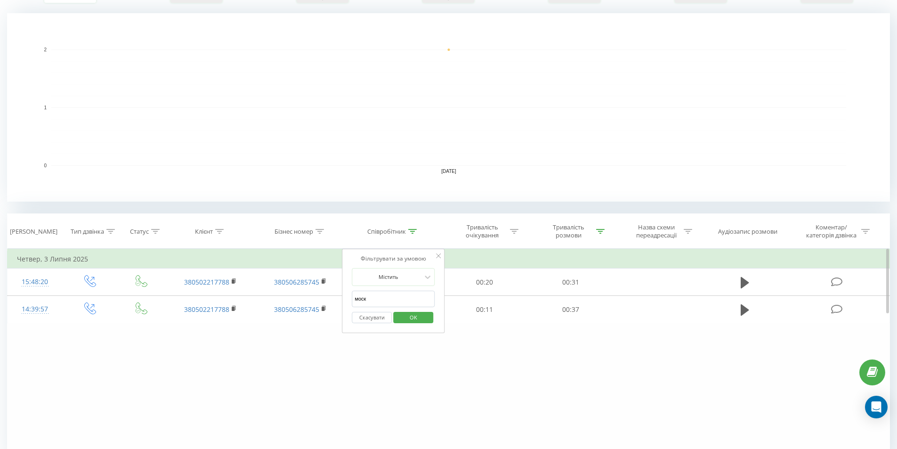
click button "OK" at bounding box center [413, 318] width 40 height 12
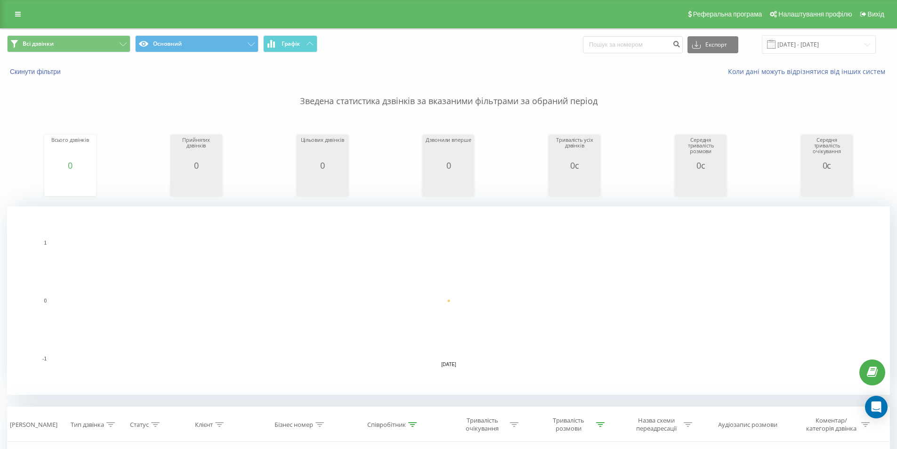
scroll to position [213, 0]
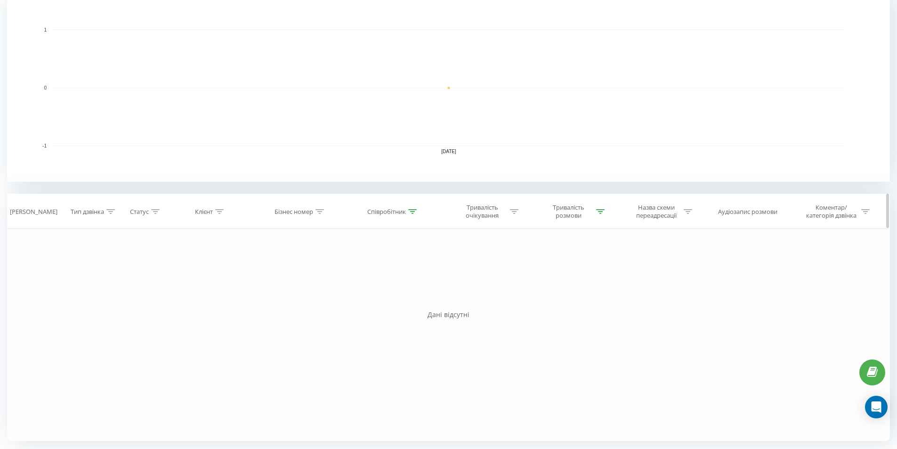
click at [412, 213] on icon at bounding box center [412, 211] width 8 height 5
drag, startPoint x: 647, startPoint y: 333, endPoint x: 647, endPoint y: 326, distance: 7.1
click at [649, 332] on div "Фільтрувати за умовою Дорівнює Введіть значення Скасувати OK Фільтрувати за умо…" at bounding box center [448, 335] width 883 height 212
drag, startPoint x: 300, startPoint y: 324, endPoint x: 364, endPoint y: 348, distance: 67.8
click at [306, 325] on div "Фільтрувати за умовою Дорівнює Введіть значення Скасувати OK Фільтрувати за умо…" at bounding box center [448, 335] width 883 height 212
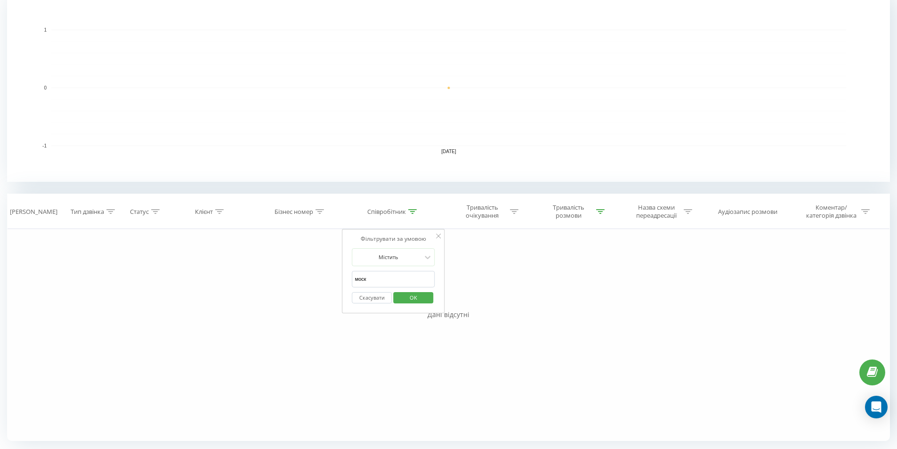
drag, startPoint x: 376, startPoint y: 279, endPoint x: 274, endPoint y: 267, distance: 101.9
click at [276, 267] on div "Фільтрувати за умовою Дорівнює Введіть значення Скасувати OK Фільтрувати за умо…" at bounding box center [448, 335] width 883 height 212
click button "OK" at bounding box center [413, 298] width 40 height 12
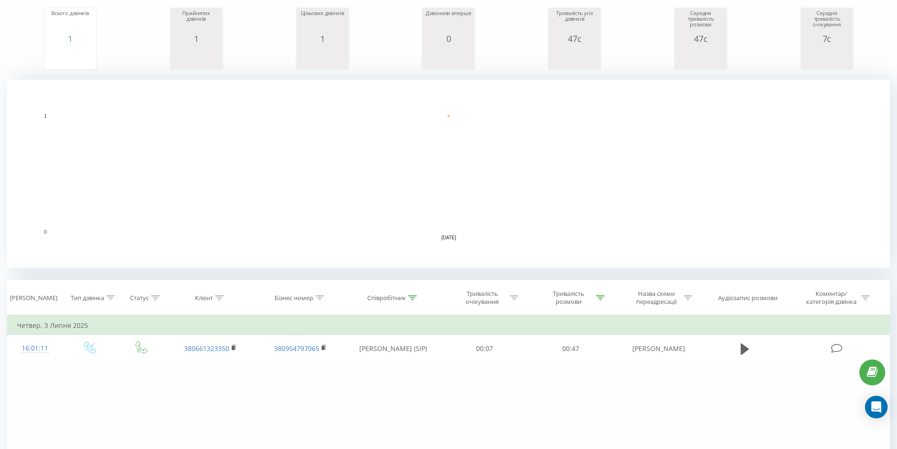
scroll to position [52, 0]
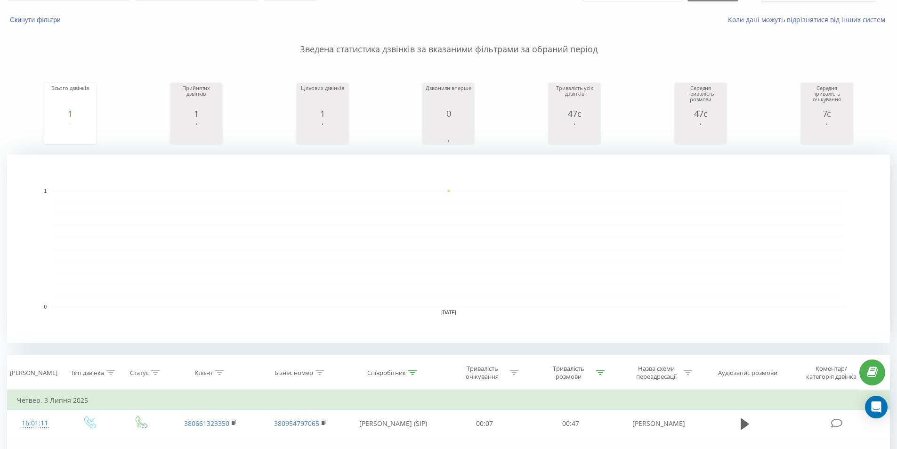
click at [238, 242] on rect "A chart." at bounding box center [448, 249] width 795 height 116
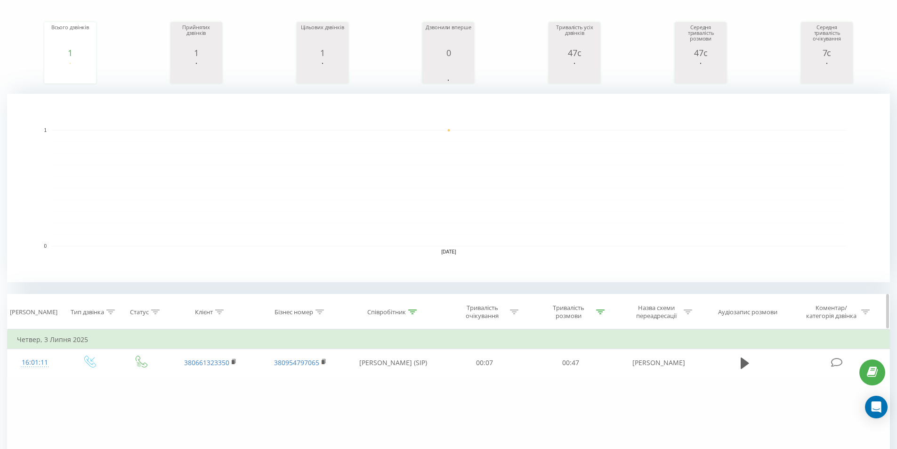
scroll to position [193, 0]
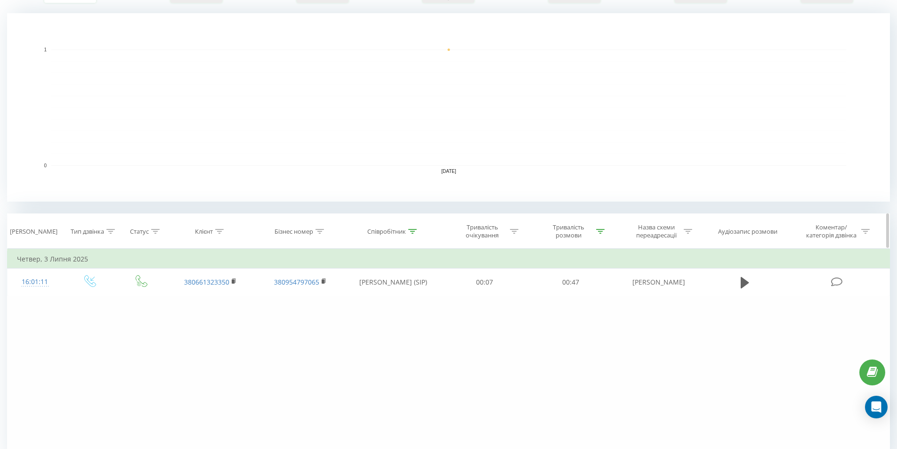
click at [603, 232] on icon at bounding box center [600, 231] width 8 height 5
click at [501, 162] on rect "A chart." at bounding box center [448, 107] width 795 height 116
drag, startPoint x: 404, startPoint y: 230, endPoint x: 409, endPoint y: 232, distance: 5.1
click at [407, 232] on div "Співробітник" at bounding box center [391, 231] width 49 height 8
drag, startPoint x: 343, startPoint y: 295, endPoint x: 303, endPoint y: 311, distance: 43.5
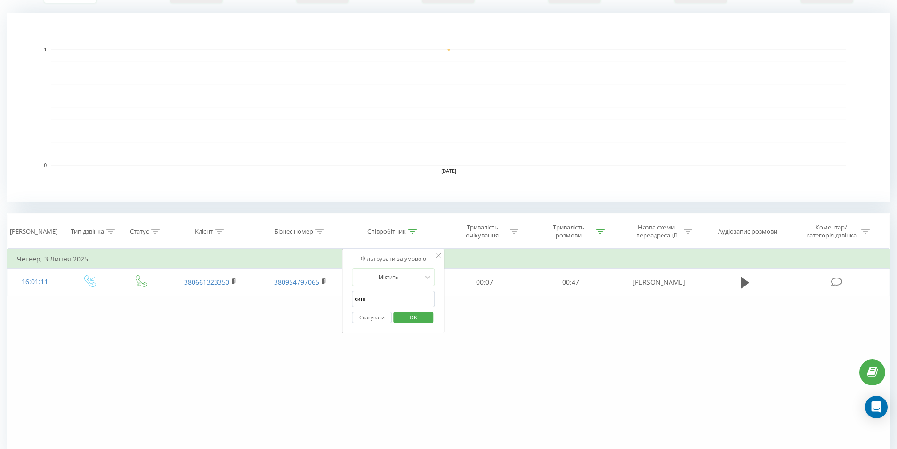
click at [303, 301] on div "Фільтрувати за умовою Дорівнює Введіть значення Скасувати OK Фільтрувати за умо…" at bounding box center [448, 355] width 883 height 212
type input "ткач"
drag, startPoint x: 611, startPoint y: 326, endPoint x: 606, endPoint y: 326, distance: 5.2
click at [611, 326] on div "Фільтрувати за умовою Дорівнює Введіть значення Скасувати OK Фільтрувати за умо…" at bounding box center [448, 355] width 883 height 212
click at [417, 320] on span "OK" at bounding box center [413, 317] width 26 height 15
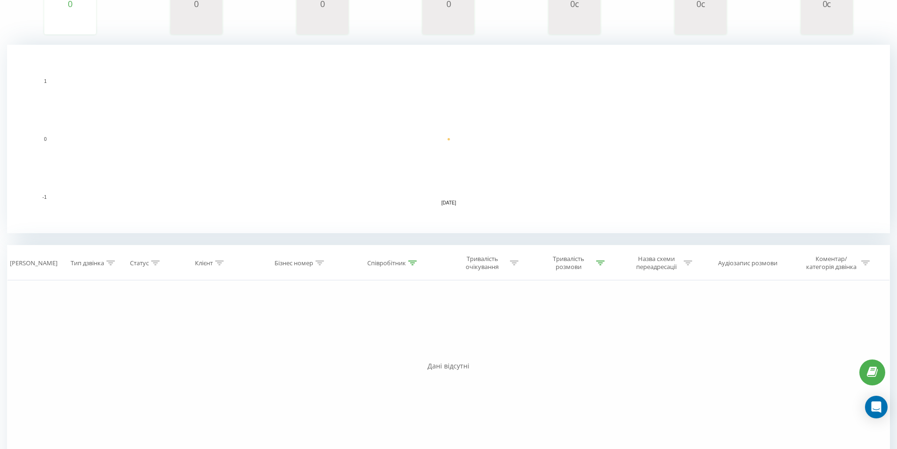
scroll to position [213, 0]
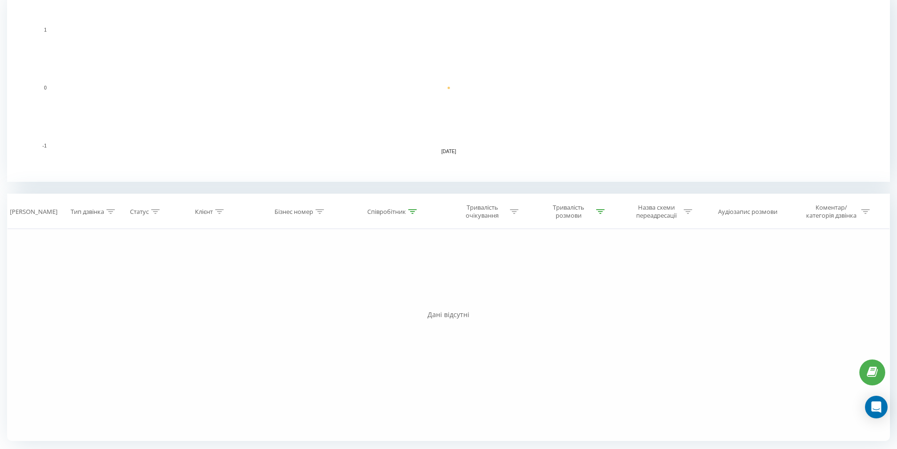
click at [257, 316] on div "Дані відсутні" at bounding box center [448, 314] width 883 height 9
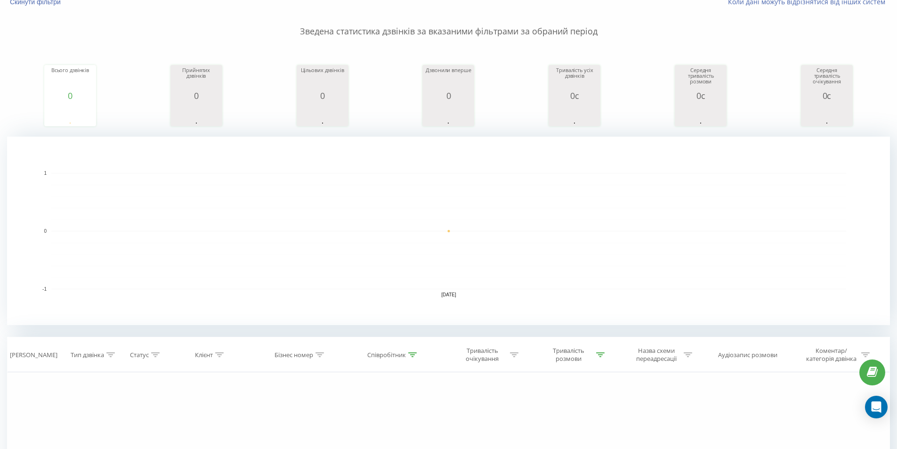
scroll to position [0, 0]
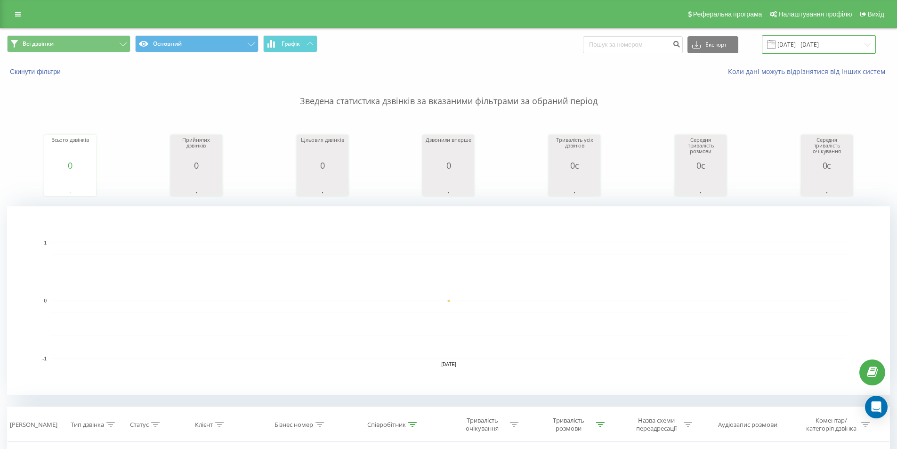
click at [827, 41] on input "03.07.2025 - 03.07.2025" at bounding box center [819, 44] width 114 height 18
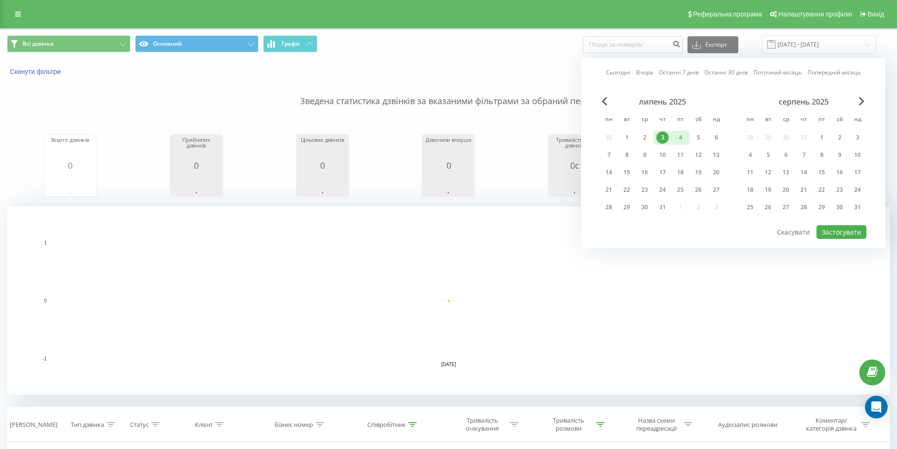
drag, startPoint x: 684, startPoint y: 133, endPoint x: 683, endPoint y: 139, distance: 6.7
click at [684, 133] on div "4" at bounding box center [680, 137] width 12 height 12
click at [827, 231] on button "Застосувати" at bounding box center [841, 232] width 50 height 14
type input "04.07.2025 - 04.07.2025"
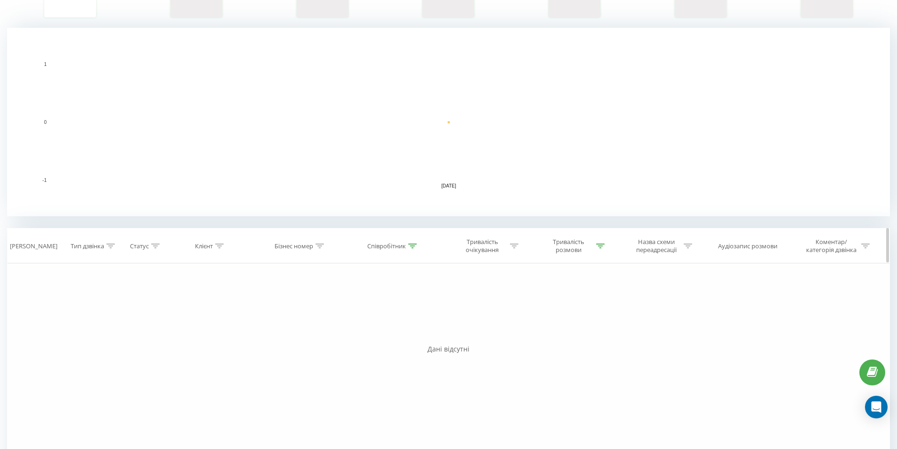
scroll to position [166, 0]
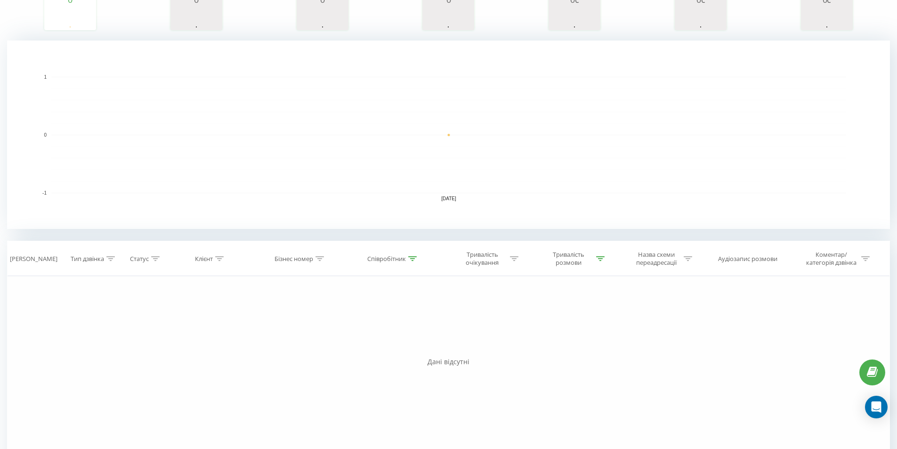
drag, startPoint x: 412, startPoint y: 259, endPoint x: 389, endPoint y: 310, distance: 55.6
click at [411, 259] on icon at bounding box center [412, 258] width 8 height 5
drag, startPoint x: 337, startPoint y: 323, endPoint x: 307, endPoint y: 323, distance: 29.7
click at [311, 323] on div "Фільтрувати за умовою Дорівнює Введіть значення Скасувати OK Фільтрувати за умо…" at bounding box center [448, 382] width 883 height 212
click button "OK" at bounding box center [413, 345] width 40 height 12
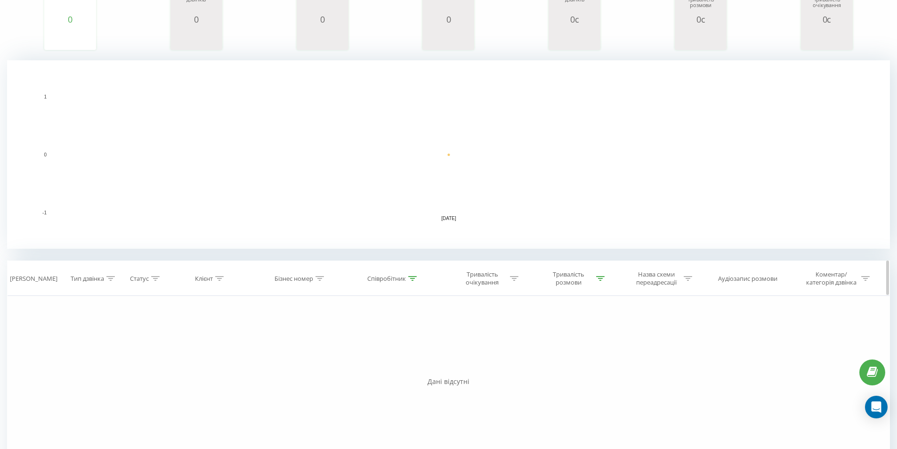
scroll to position [213, 0]
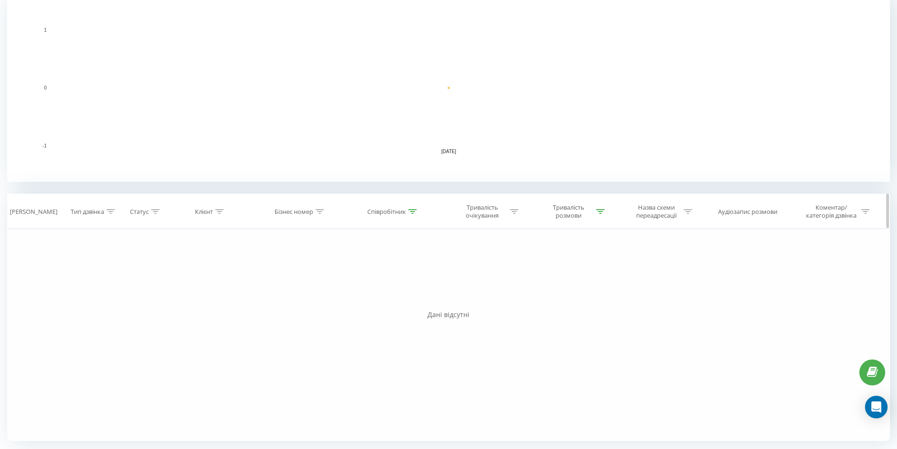
click at [413, 211] on icon at bounding box center [412, 211] width 8 height 5
drag, startPoint x: 365, startPoint y: 281, endPoint x: 308, endPoint y: 281, distance: 57.0
click at [310, 281] on div "Фільтрувати за умовою Дорівнює Введіть значення Скасувати OK Фільтрувати за умо…" at bounding box center [448, 335] width 883 height 212
click at [423, 299] on span "OK" at bounding box center [413, 297] width 26 height 15
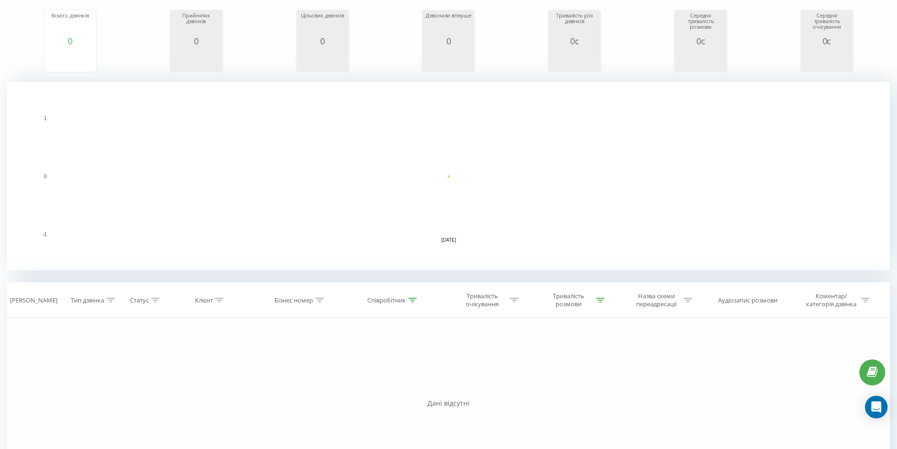
scroll to position [213, 0]
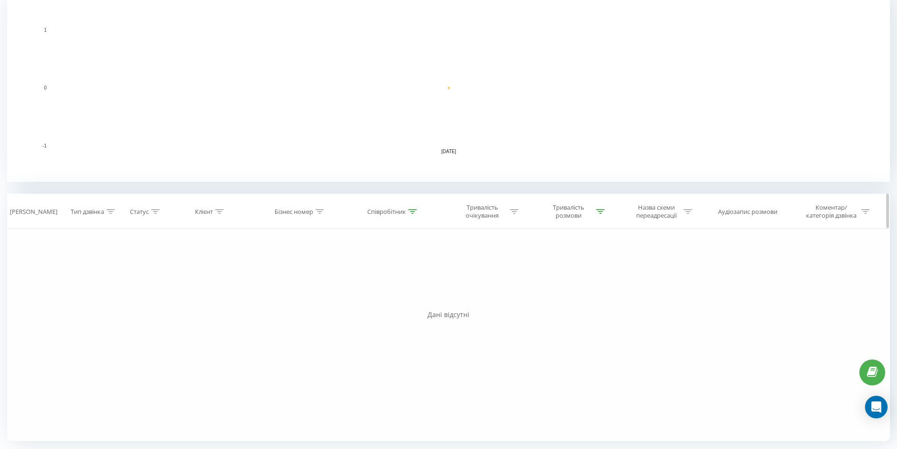
click at [412, 205] on th "Співробітник" at bounding box center [393, 211] width 97 height 35
click at [408, 213] on icon at bounding box center [412, 211] width 8 height 5
drag, startPoint x: 234, startPoint y: 236, endPoint x: 238, endPoint y: 234, distance: 4.8
click at [234, 236] on div "Фільтрувати за умовою Дорівнює Введіть значення Скасувати OK Фільтрувати за умо…" at bounding box center [448, 335] width 883 height 212
drag, startPoint x: 344, startPoint y: 271, endPoint x: 289, endPoint y: 262, distance: 56.3
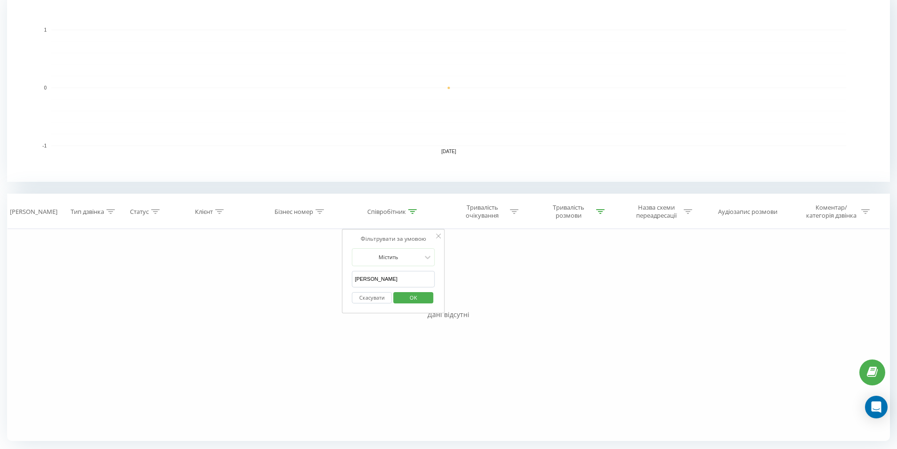
click at [289, 265] on div "Фільтрувати за умовою Дорівнює Введіть значення Скасувати OK Фільтрувати за умо…" at bounding box center [448, 335] width 883 height 212
type input "моск"
click at [411, 297] on span "OK" at bounding box center [413, 297] width 26 height 15
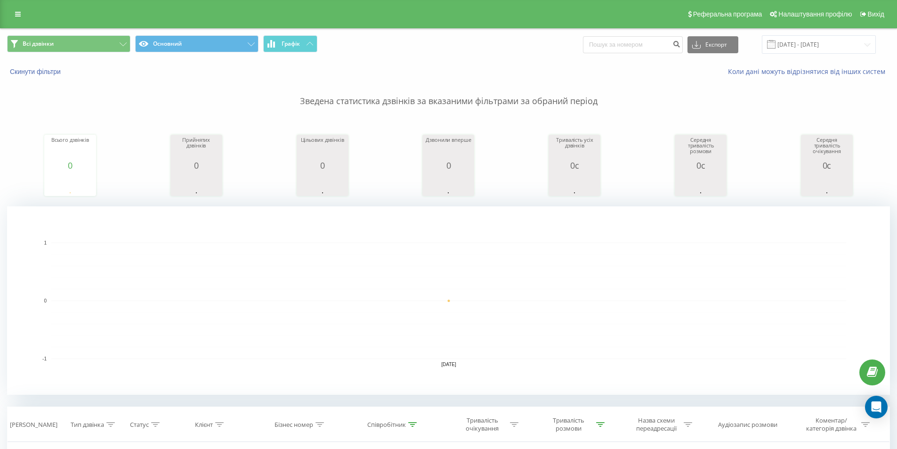
click at [153, 246] on rect "A chart." at bounding box center [448, 300] width 795 height 116
click at [800, 41] on input "04.07.2025 - 04.07.2025" at bounding box center [819, 44] width 114 height 18
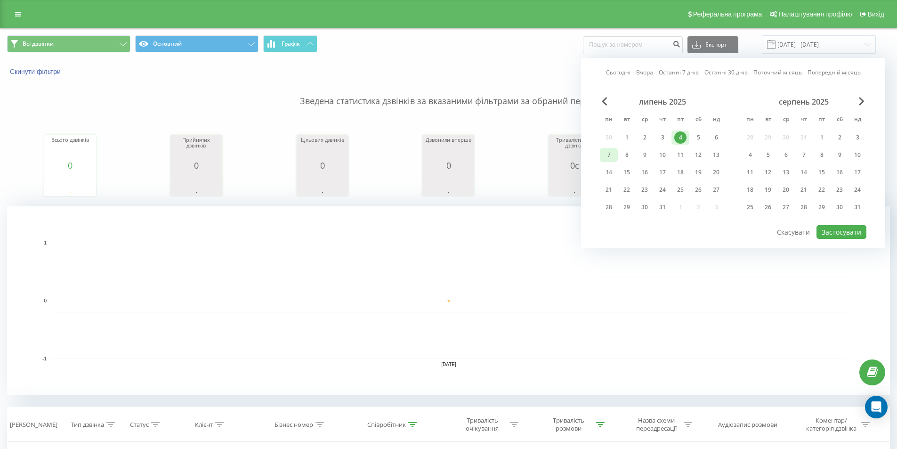
drag, startPoint x: 610, startPoint y: 155, endPoint x: 614, endPoint y: 161, distance: 7.4
click at [610, 154] on div "7" at bounding box center [609, 155] width 12 height 12
click at [855, 231] on button "Застосувати" at bounding box center [841, 232] width 50 height 14
type input "07.07.2025 - 07.07.2025"
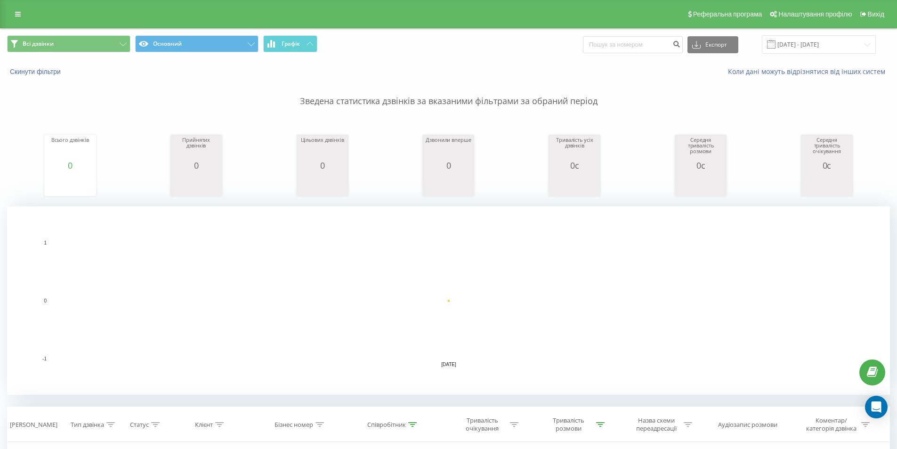
scroll to position [213, 0]
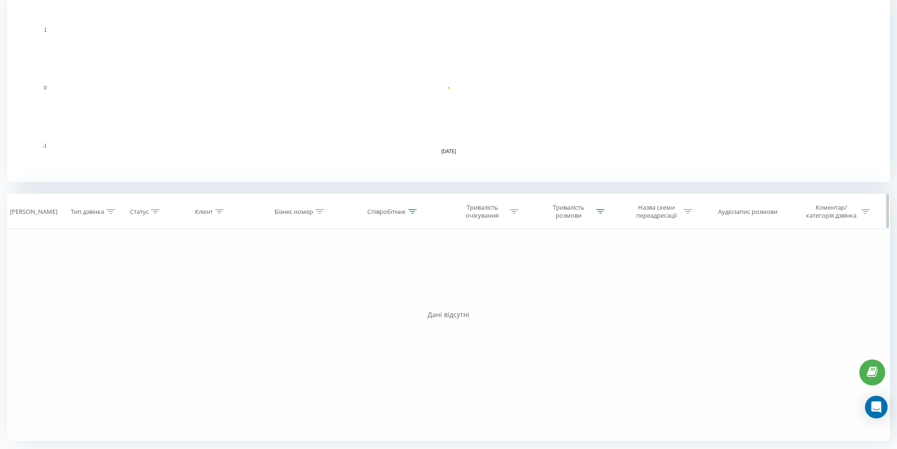
click at [415, 210] on icon at bounding box center [412, 211] width 8 height 5
drag, startPoint x: 306, startPoint y: 272, endPoint x: 263, endPoint y: 270, distance: 42.4
click at [269, 272] on div "Фільтрувати за умовою Дорівнює Введіть значення Скасувати OK Фільтрувати за умо…" at bounding box center [448, 335] width 883 height 212
click at [416, 297] on span "OK" at bounding box center [413, 297] width 26 height 15
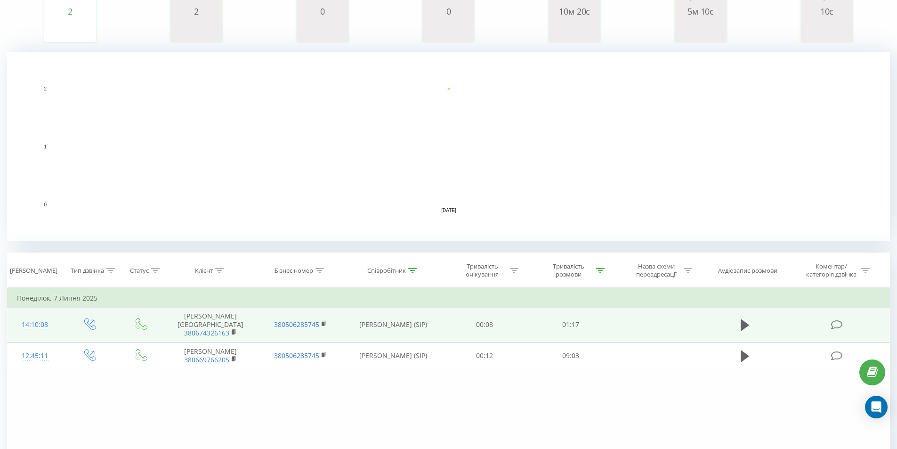
scroll to position [240, 0]
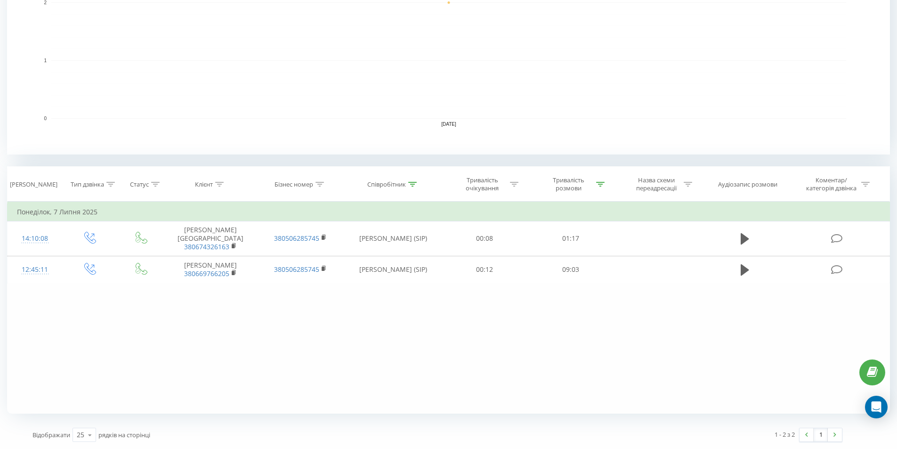
drag, startPoint x: 318, startPoint y: 357, endPoint x: 384, endPoint y: 346, distance: 66.3
click at [327, 354] on div "Фільтрувати за умовою Дорівнює Введіть значення Скасувати OK Фільтрувати за умо…" at bounding box center [448, 308] width 883 height 212
click at [265, 321] on div "Фільтрувати за умовою Дорівнює Введіть значення Скасувати OK Фільтрувати за умо…" at bounding box center [448, 308] width 883 height 212
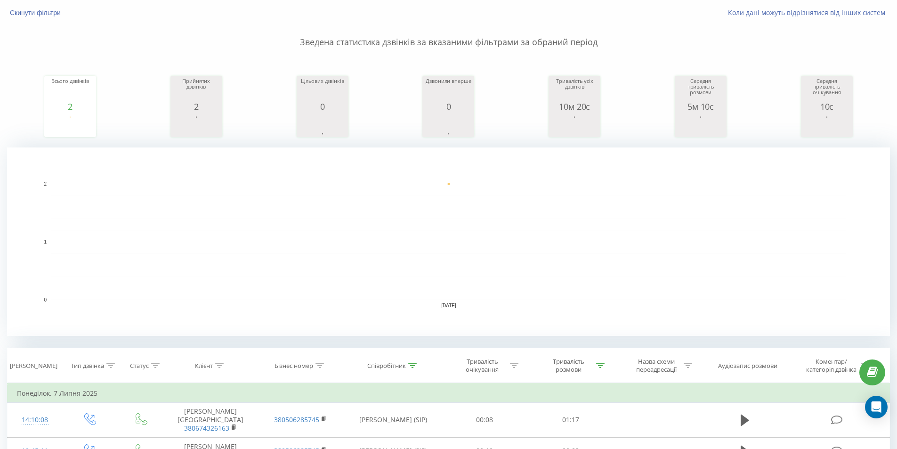
scroll to position [52, 0]
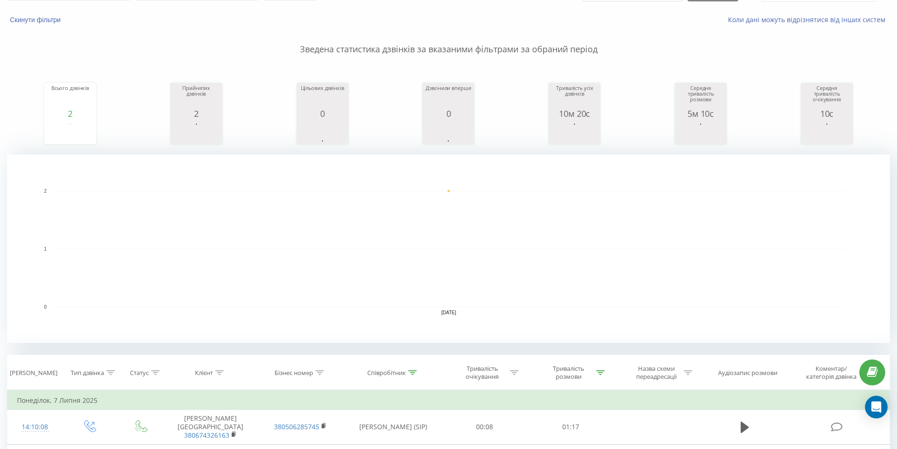
click at [219, 175] on rect "A chart." at bounding box center [448, 248] width 883 height 188
click at [145, 250] on rect "A chart." at bounding box center [448, 249] width 795 height 116
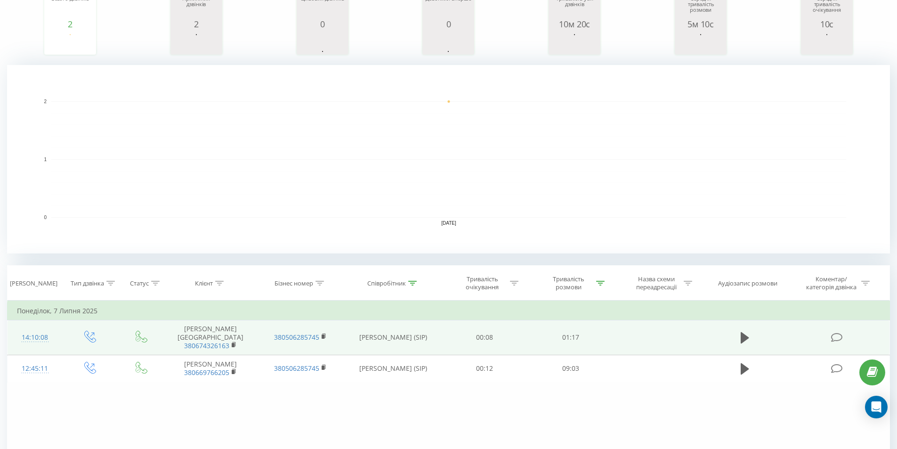
scroll to position [193, 0]
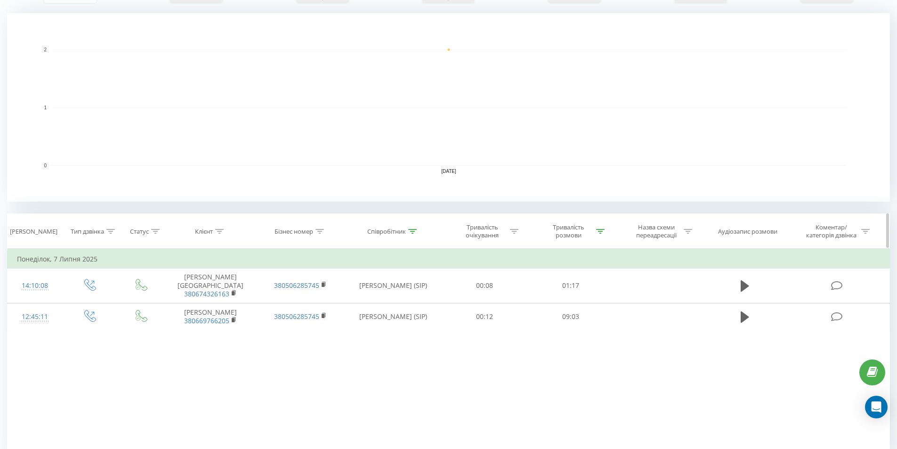
click at [416, 226] on th "Співробітник" at bounding box center [393, 231] width 97 height 35
click at [413, 227] on div at bounding box center [412, 231] width 8 height 8
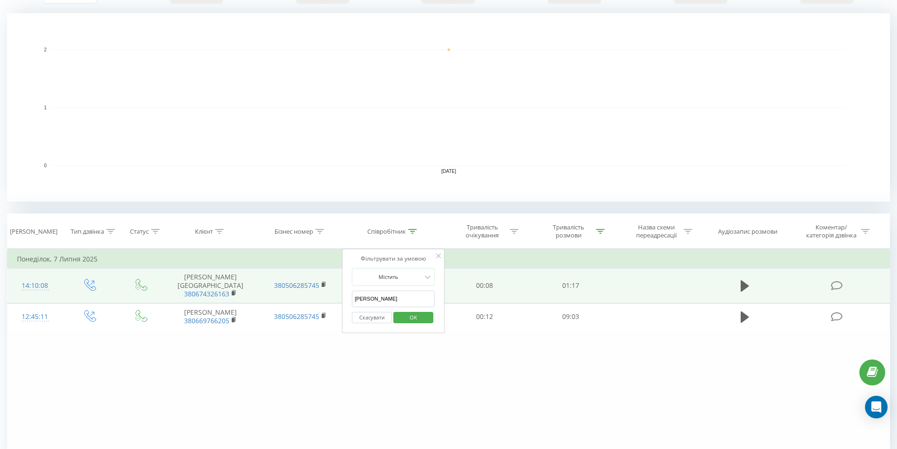
drag, startPoint x: 378, startPoint y: 303, endPoint x: 295, endPoint y: 300, distance: 82.9
click at [295, 300] on table "Фільтрувати за умовою Дорівнює Введіть значення Скасувати OK Фільтрувати за умо…" at bounding box center [448, 290] width 883 height 82
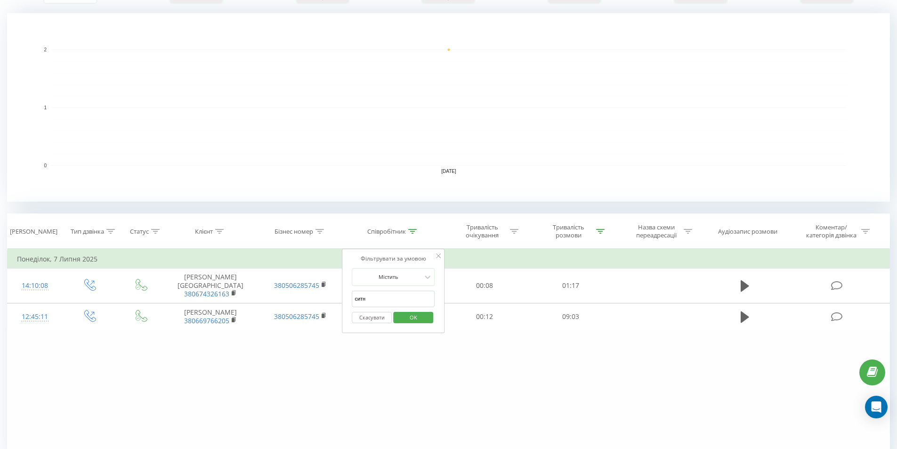
click at [408, 318] on span "OK" at bounding box center [413, 317] width 26 height 15
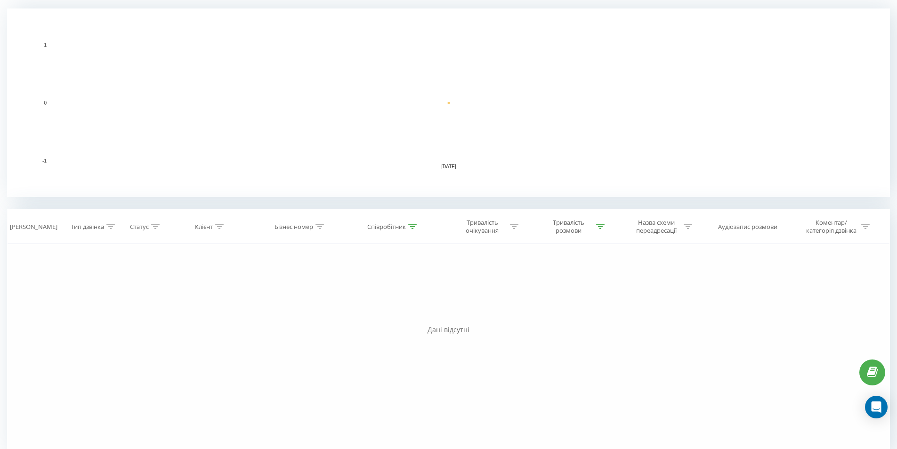
scroll to position [213, 0]
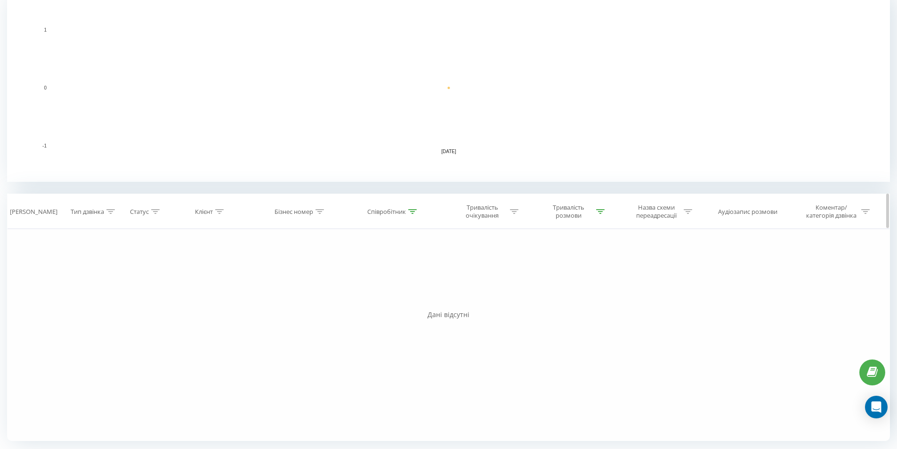
drag, startPoint x: 217, startPoint y: 269, endPoint x: 264, endPoint y: 208, distance: 77.3
click at [215, 270] on div "Фільтрувати за умовою Дорівнює Введіть значення Скасувати OK Фільтрувати за умо…" at bounding box center [448, 335] width 883 height 212
drag, startPoint x: 416, startPoint y: 210, endPoint x: 411, endPoint y: 211, distance: 5.7
click at [414, 210] on icon at bounding box center [412, 211] width 8 height 5
drag, startPoint x: 307, startPoint y: 278, endPoint x: 245, endPoint y: 276, distance: 61.7
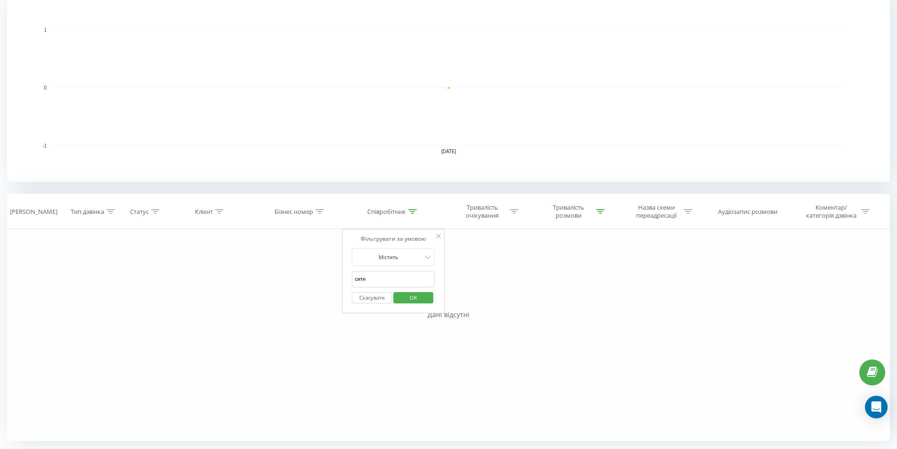
click at [245, 276] on div "Фільтрувати за умовою Дорівнює Введіть значення Скасувати OK Фільтрувати за умо…" at bounding box center [448, 335] width 883 height 212
click at [432, 294] on button "OK" at bounding box center [413, 298] width 40 height 12
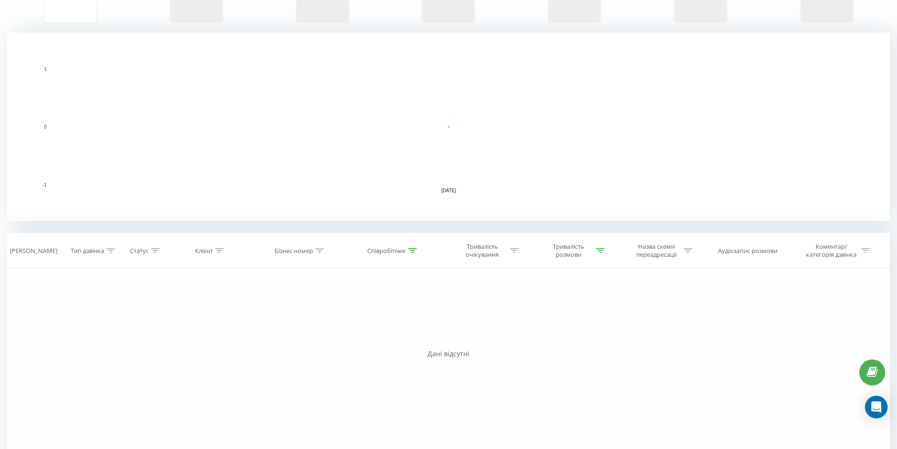
scroll to position [175, 0]
click at [411, 250] on icon at bounding box center [412, 249] width 8 height 5
click at [377, 317] on input "ткч" at bounding box center [393, 317] width 83 height 16
click at [402, 317] on input "ткач" at bounding box center [393, 317] width 83 height 16
type input "ткач"
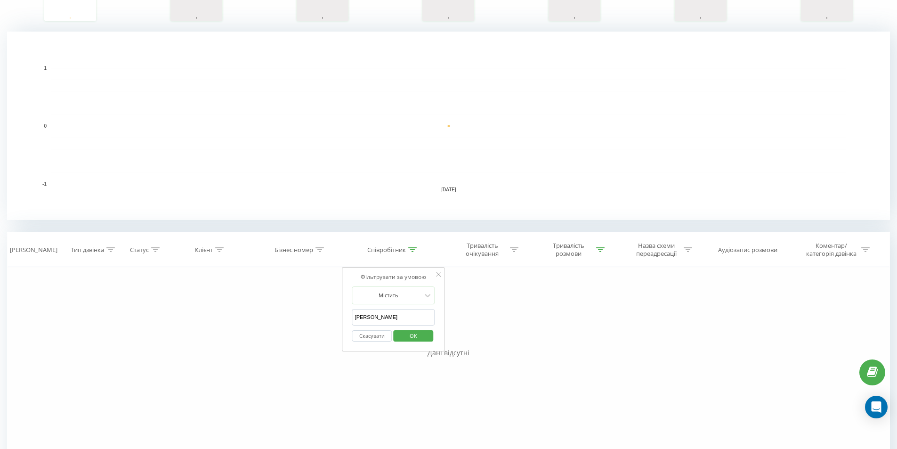
drag, startPoint x: 584, startPoint y: 300, endPoint x: 585, endPoint y: 308, distance: 8.0
click at [585, 300] on div "Фільтрувати за умовою Дорівнює Введіть значення Скасувати OK Фільтрувати за умо…" at bounding box center [448, 373] width 883 height 212
click at [411, 336] on span "OK" at bounding box center [413, 335] width 26 height 15
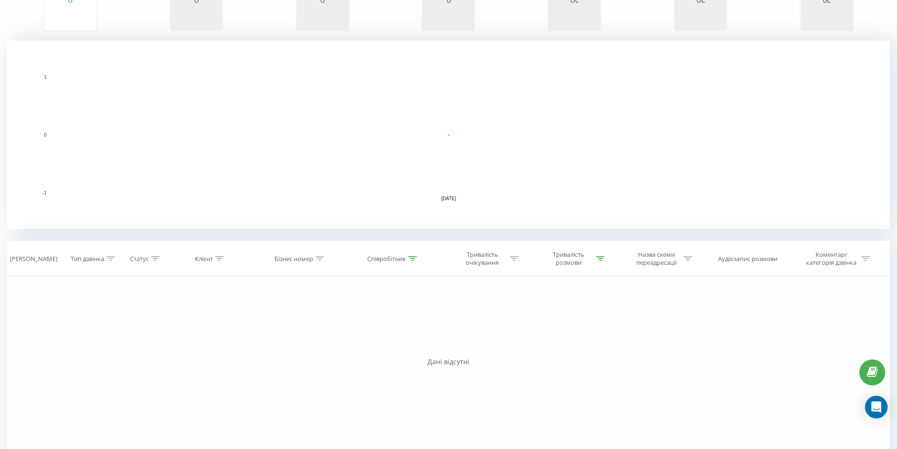
scroll to position [213, 0]
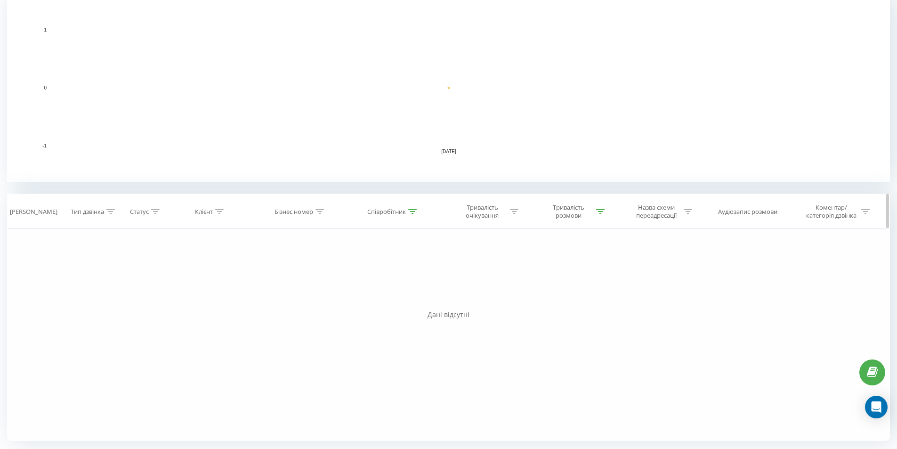
drag, startPoint x: 281, startPoint y: 260, endPoint x: 388, endPoint y: 222, distance: 114.4
click at [282, 260] on div "Фільтрувати за умовою Дорівнює Введіть значення Скасувати OK Фільтрувати за умо…" at bounding box center [448, 335] width 883 height 212
click at [415, 213] on icon at bounding box center [412, 211] width 8 height 5
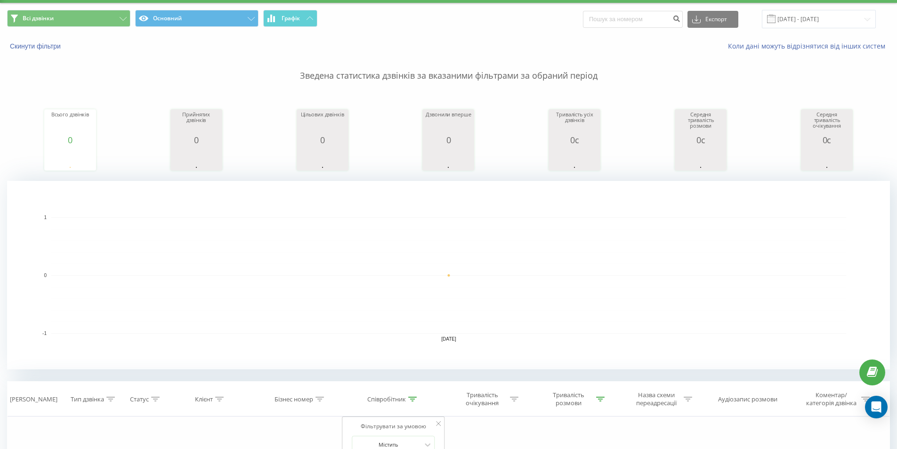
scroll to position [24, 0]
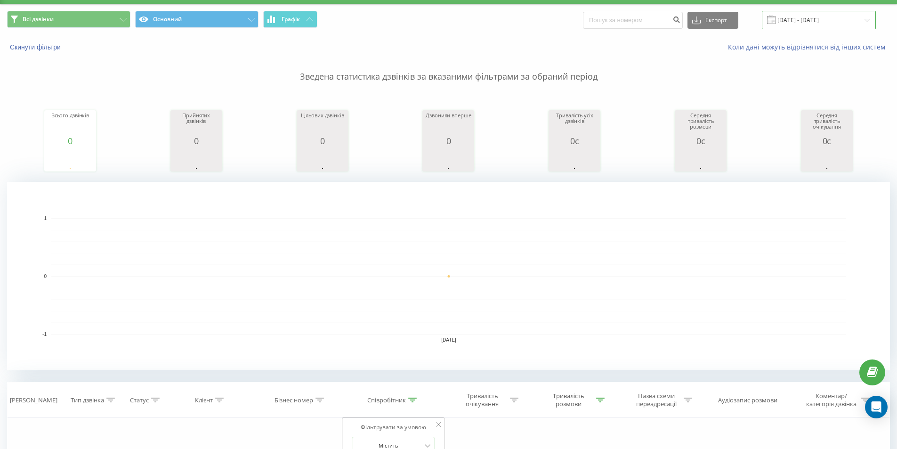
click at [830, 18] on input "07.07.2025 - 07.07.2025" at bounding box center [819, 20] width 114 height 18
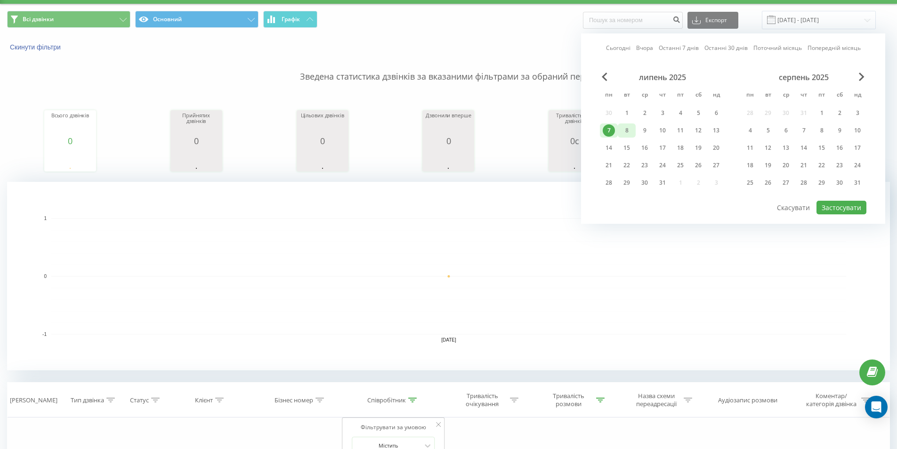
click at [627, 131] on div "8" at bounding box center [627, 130] width 12 height 12
click at [844, 207] on button "Застосувати" at bounding box center [841, 208] width 50 height 14
type input "08.07.2025 - 08.07.2025"
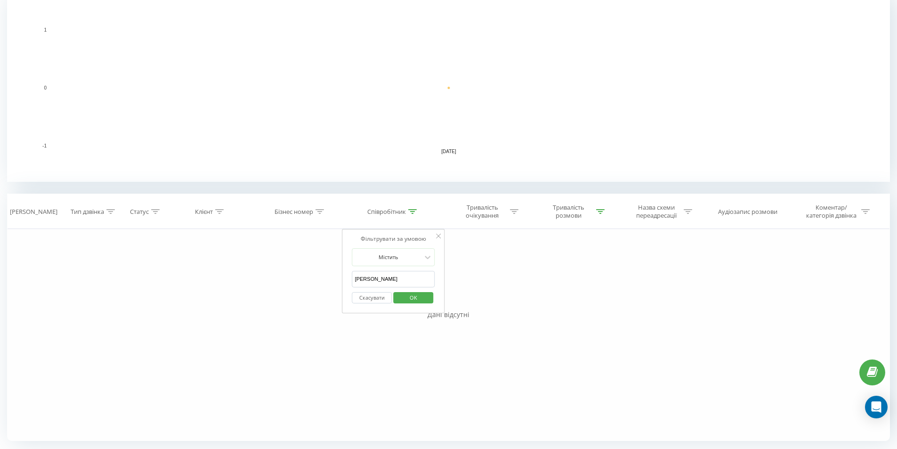
click at [404, 299] on span "OK" at bounding box center [413, 297] width 26 height 15
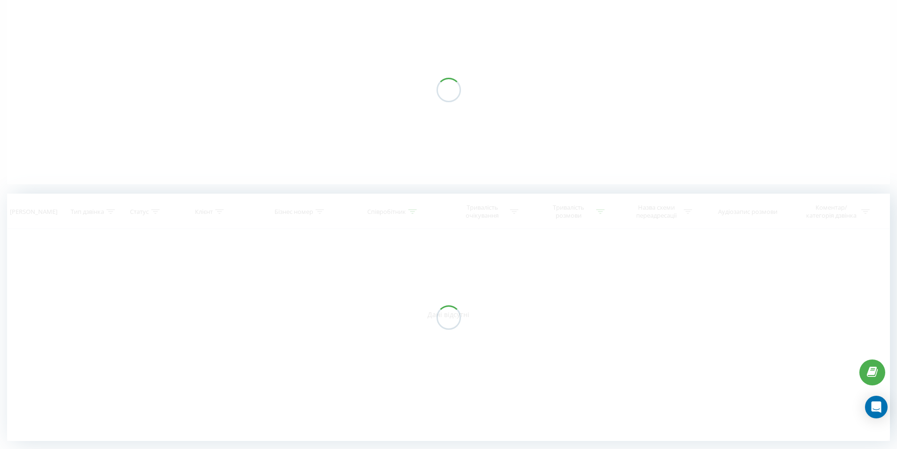
scroll to position [81, 0]
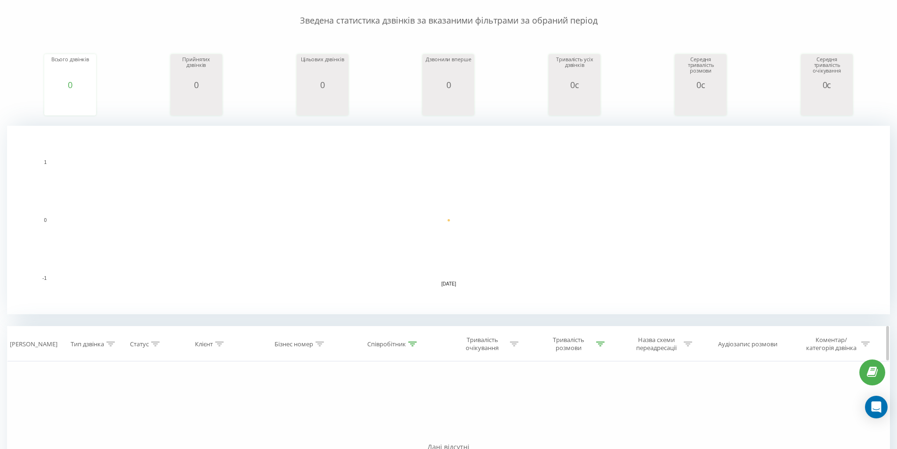
click at [412, 346] on icon at bounding box center [412, 343] width 8 height 5
drag, startPoint x: 378, startPoint y: 412, endPoint x: 239, endPoint y: 416, distance: 138.5
click at [408, 426] on span "OK" at bounding box center [413, 429] width 26 height 15
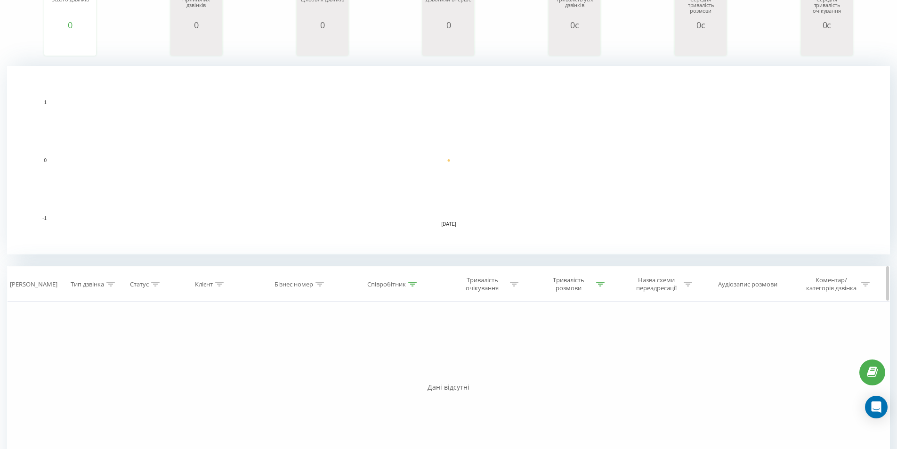
scroll to position [175, 0]
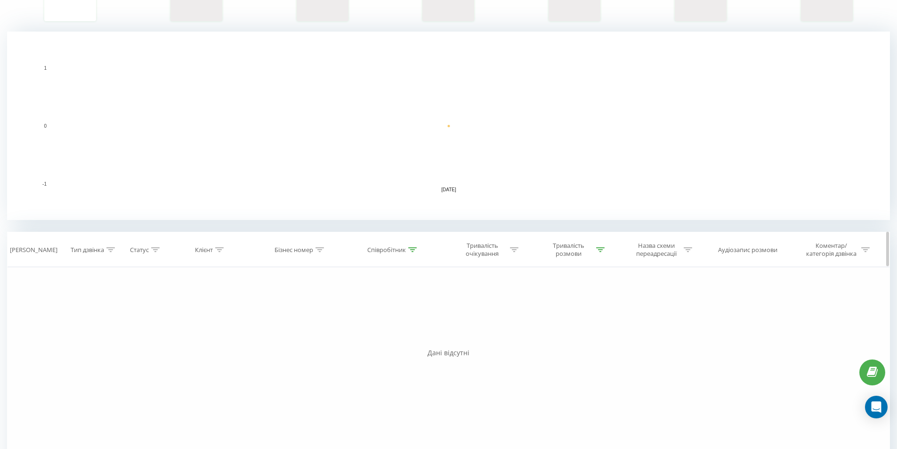
click at [410, 250] on icon at bounding box center [412, 249] width 8 height 5
drag, startPoint x: 316, startPoint y: 308, endPoint x: 284, endPoint y: 305, distance: 32.2
click at [284, 305] on div "Фільтрувати за умовою Дорівнює Введіть значення Скасувати OK Фільтрувати за умо…" at bounding box center [448, 373] width 883 height 212
type input "моск"
click at [411, 336] on span "OK" at bounding box center [413, 335] width 26 height 15
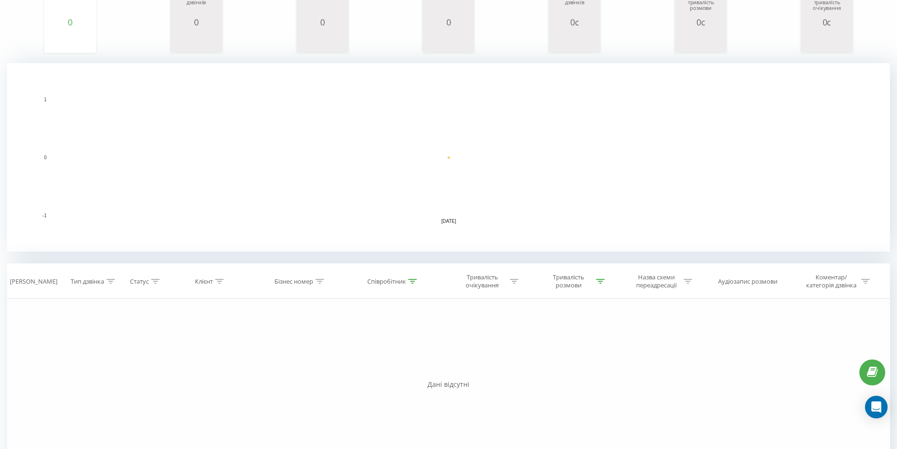
scroll to position [213, 0]
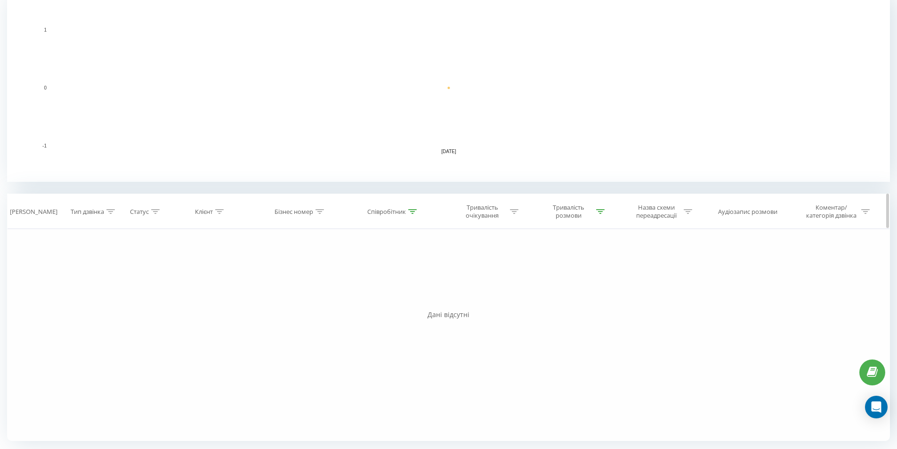
click at [412, 216] on th "Співробітник" at bounding box center [393, 211] width 97 height 35
click at [411, 212] on icon at bounding box center [412, 211] width 8 height 5
drag, startPoint x: 375, startPoint y: 279, endPoint x: 269, endPoint y: 270, distance: 106.3
click at [282, 270] on div "Фільтрувати за умовою Дорівнює Введіть значення Скасувати OK Фільтрувати за умо…" at bounding box center [448, 335] width 883 height 212
type input "ситн"
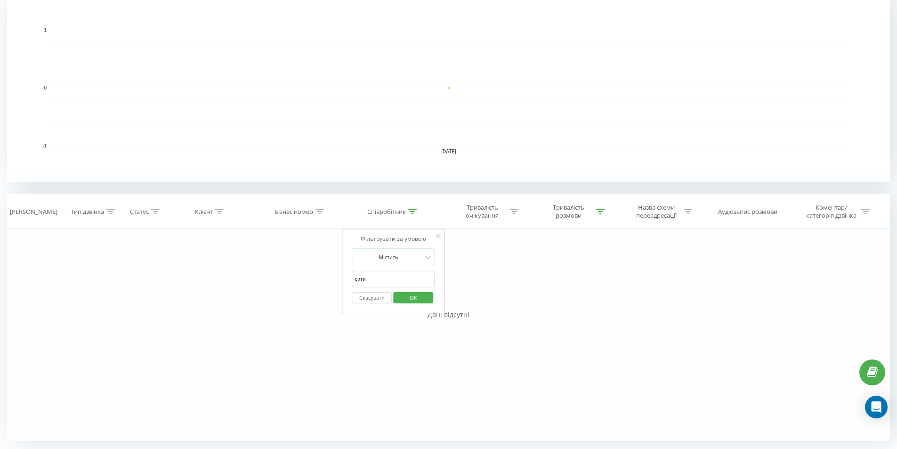
click at [420, 301] on span "OK" at bounding box center [413, 297] width 26 height 15
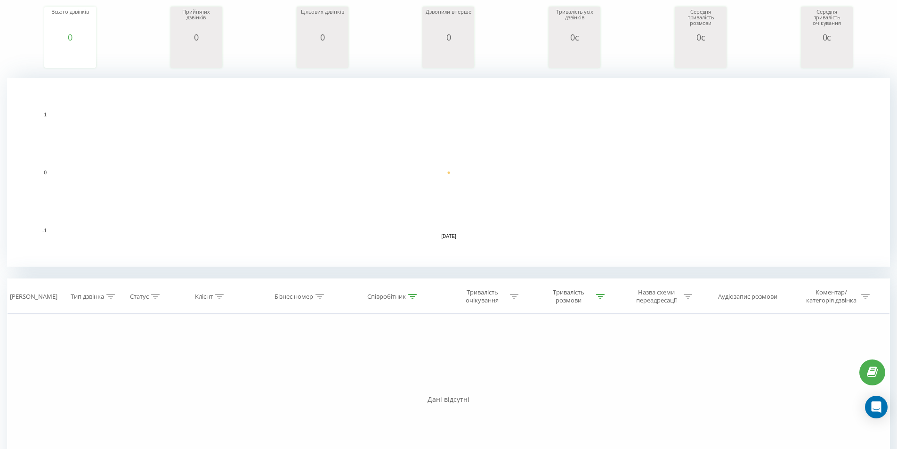
scroll to position [213, 0]
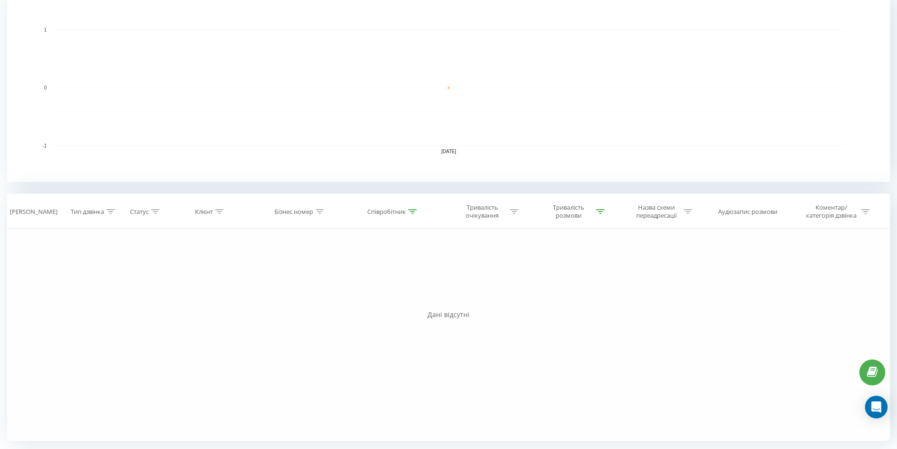
click at [267, 115] on rect "A chart." at bounding box center [448, 88] width 795 height 116
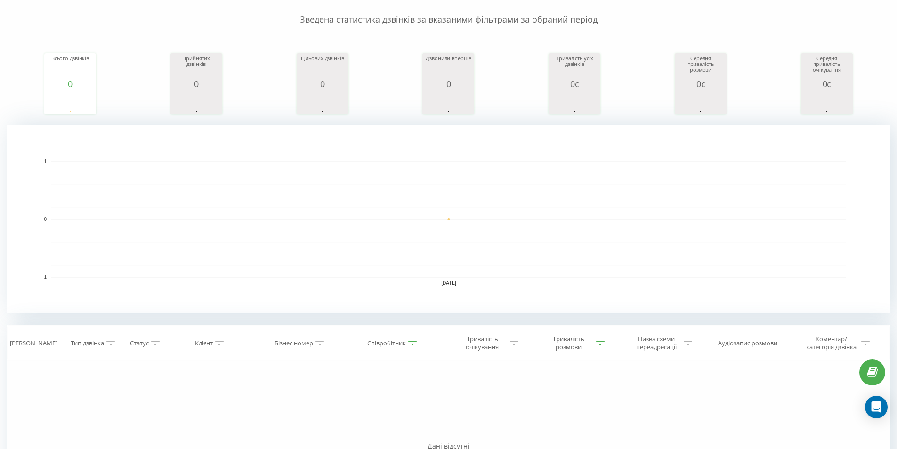
scroll to position [0, 0]
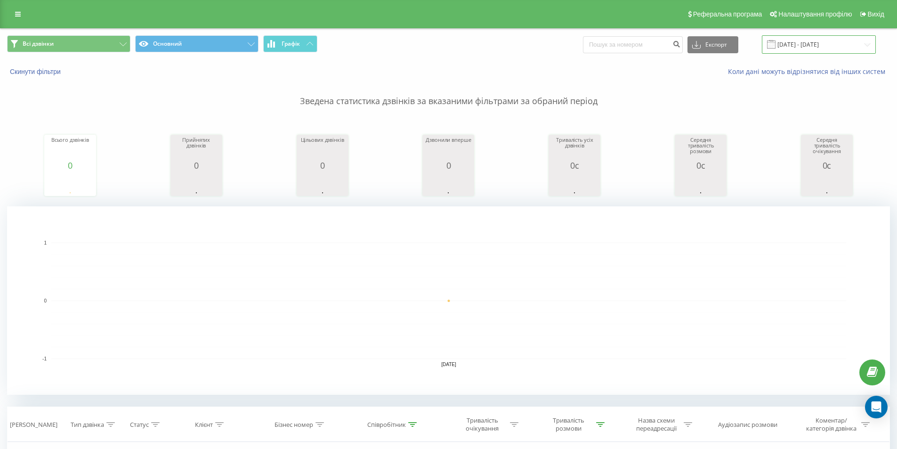
click at [799, 43] on input "08.07.2025 - 08.07.2025" at bounding box center [819, 44] width 114 height 18
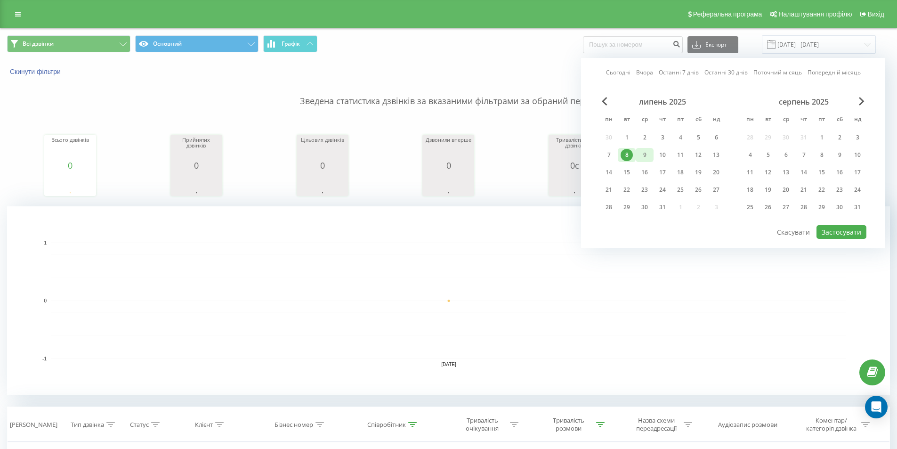
click at [645, 159] on div "9" at bounding box center [644, 155] width 12 height 12
click at [845, 234] on button "Застосувати" at bounding box center [841, 232] width 50 height 14
type input "09.07.2025 - 09.07.2025"
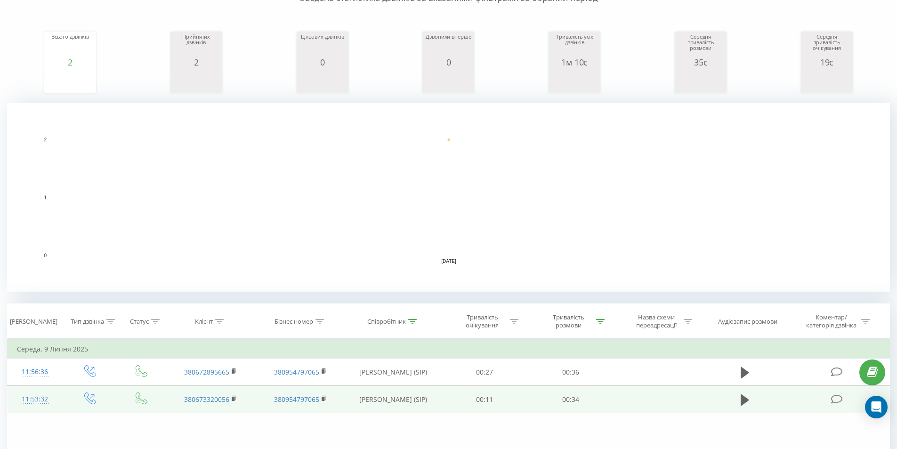
scroll to position [99, 0]
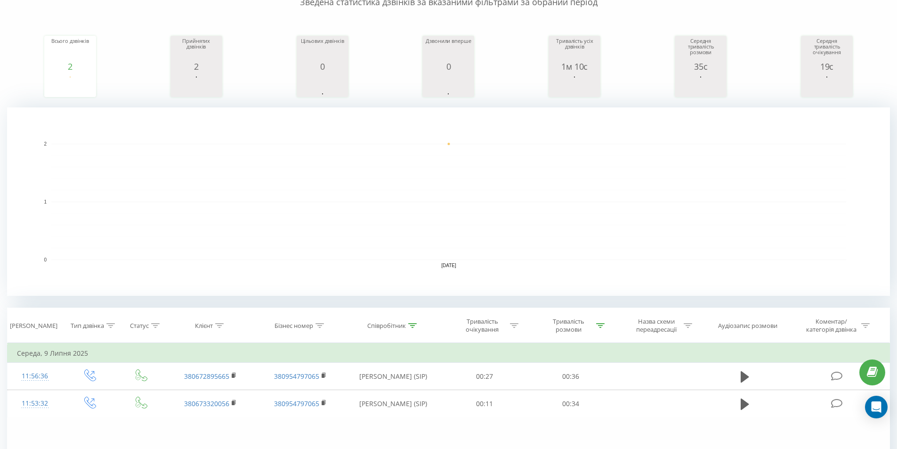
click at [246, 260] on icon "09.07.25 0 1 2" at bounding box center [448, 201] width 883 height 188
click at [153, 222] on rect "A chart." at bounding box center [448, 202] width 795 height 116
click at [413, 334] on th "Співробітник" at bounding box center [393, 325] width 97 height 35
click at [414, 330] on th "Співробітник" at bounding box center [393, 325] width 97 height 35
click at [412, 323] on icon at bounding box center [412, 325] width 8 height 5
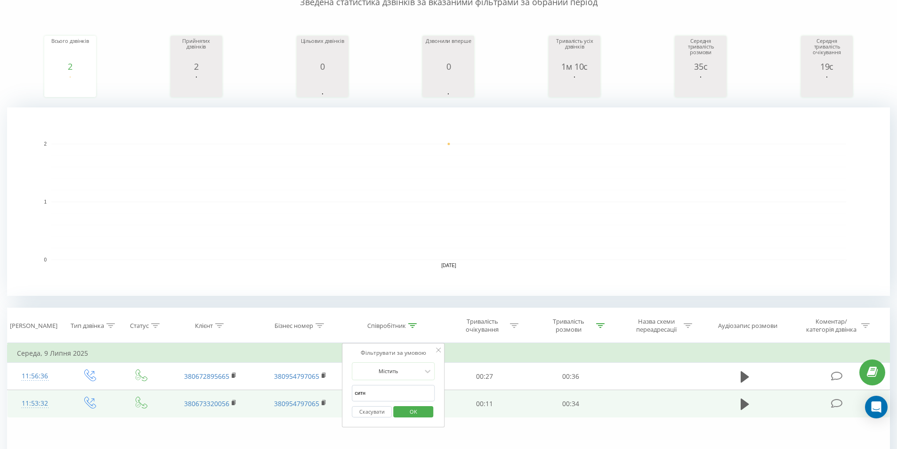
drag, startPoint x: 371, startPoint y: 392, endPoint x: 316, endPoint y: 392, distance: 55.1
click at [316, 392] on table "Фільтрувати за умовою Дорівнює Введіть значення Скасувати OK Фільтрувати за умо…" at bounding box center [448, 380] width 883 height 75
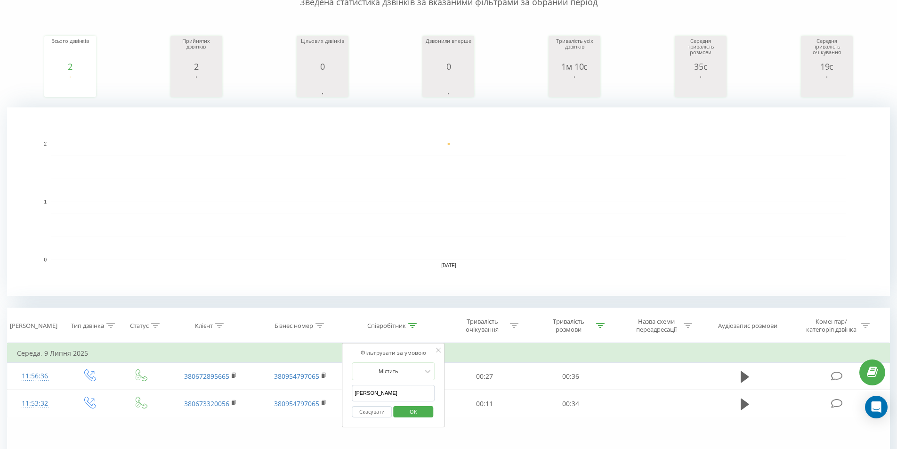
click at [404, 408] on span "OK" at bounding box center [413, 411] width 26 height 15
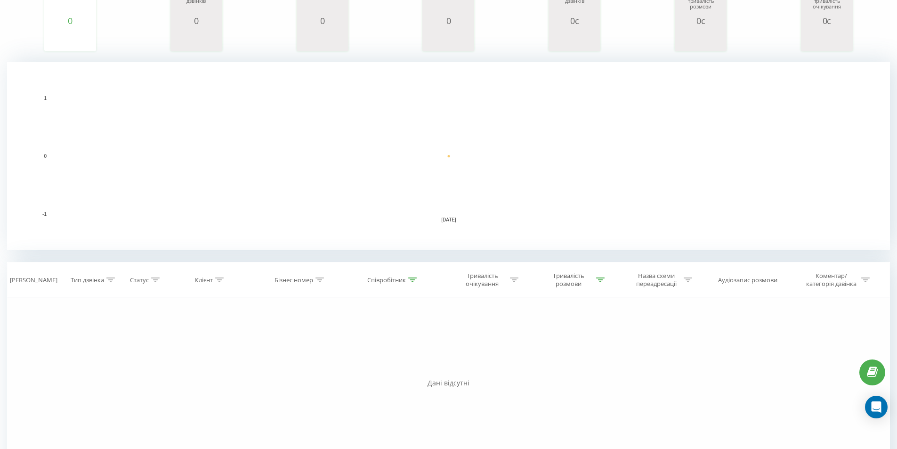
scroll to position [213, 0]
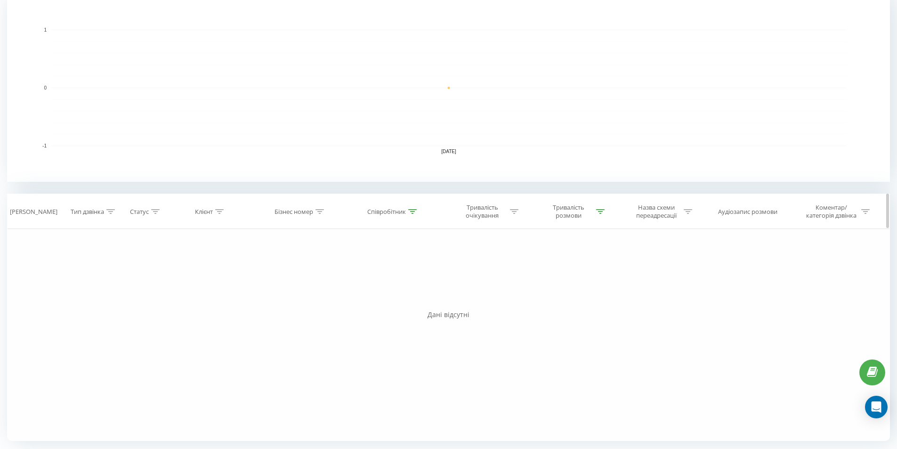
click at [413, 210] on icon at bounding box center [412, 211] width 8 height 5
drag, startPoint x: 374, startPoint y: 280, endPoint x: 280, endPoint y: 277, distance: 94.2
click at [280, 277] on div "Фільтрувати за умовою Дорівнює Введіть значення Скасувати OK Фільтрувати за умо…" at bounding box center [448, 335] width 883 height 212
click at [402, 296] on span "OK" at bounding box center [413, 297] width 26 height 15
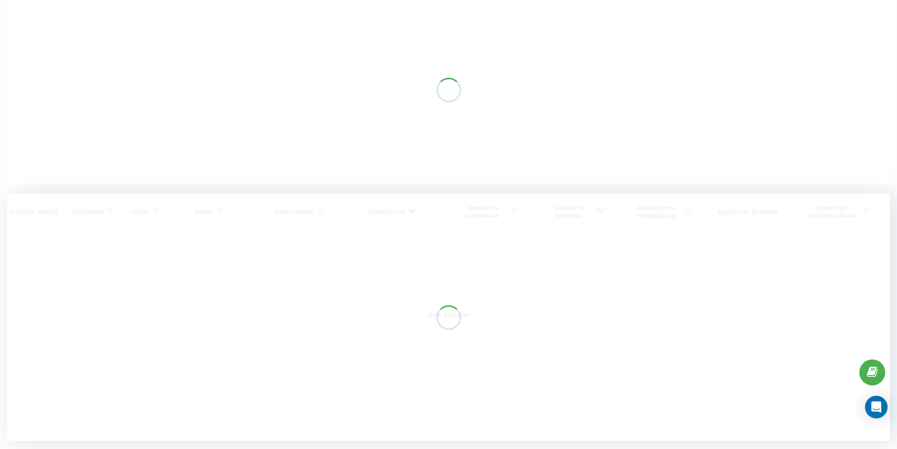
scroll to position [81, 0]
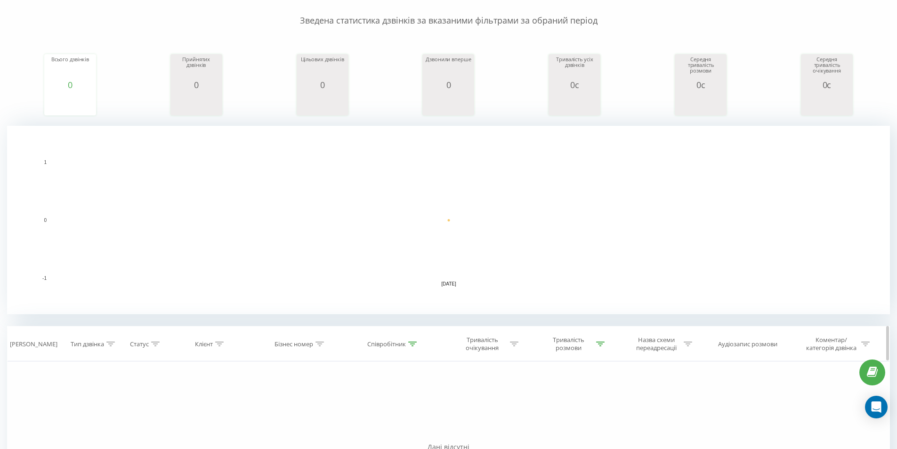
click at [411, 343] on icon at bounding box center [412, 343] width 8 height 5
click at [372, 412] on input "мои" at bounding box center [393, 411] width 83 height 16
click at [420, 432] on span "OK" at bounding box center [413, 429] width 26 height 15
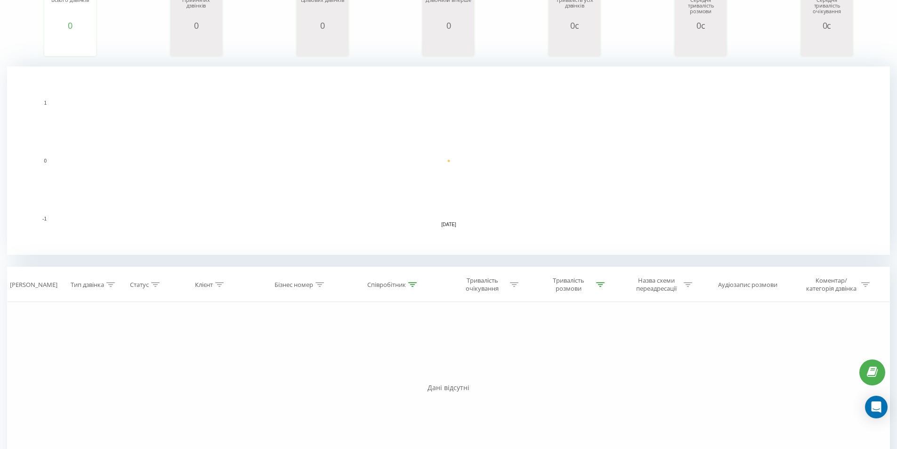
scroll to position [213, 0]
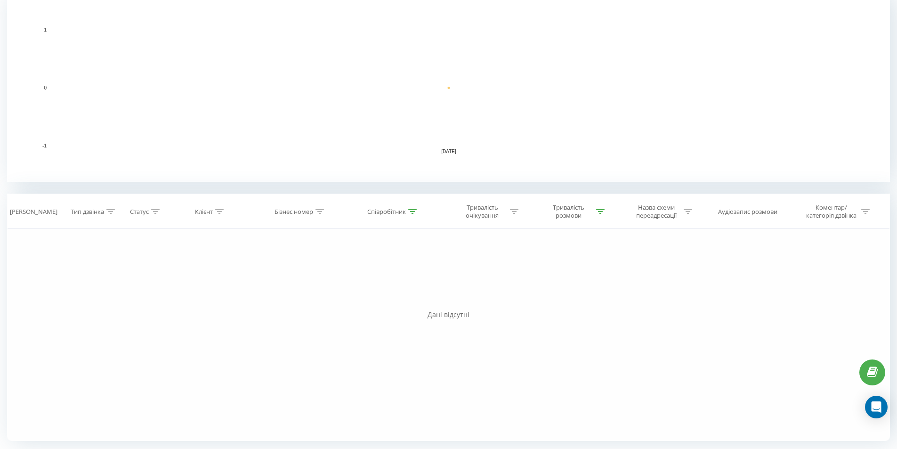
drag, startPoint x: 244, startPoint y: 342, endPoint x: 247, endPoint y: 337, distance: 5.9
click at [245, 339] on div "Фільтрувати за умовою Дорівнює Введіть значення Скасувати OK Фільтрувати за умо…" at bounding box center [448, 335] width 883 height 212
click at [409, 214] on div at bounding box center [412, 212] width 8 height 8
drag, startPoint x: 372, startPoint y: 282, endPoint x: 261, endPoint y: 285, distance: 111.2
click at [272, 284] on div "Фільтрувати за умовою Дорівнює Введіть значення Скасувати OK Фільтрувати за умо…" at bounding box center [448, 335] width 883 height 212
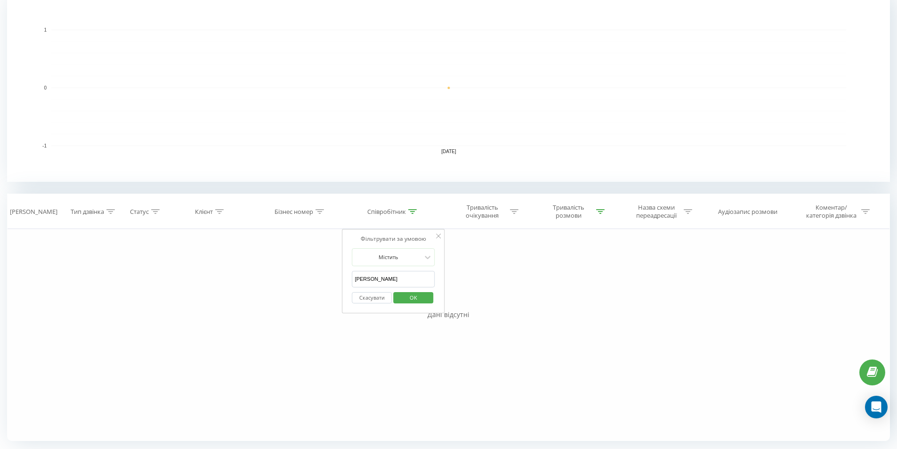
type input "ткач"
click at [346, 300] on div "Фільтрувати за умовою Містить ткач Скасувати OK" at bounding box center [393, 271] width 103 height 85
click at [420, 300] on span "OK" at bounding box center [413, 297] width 26 height 15
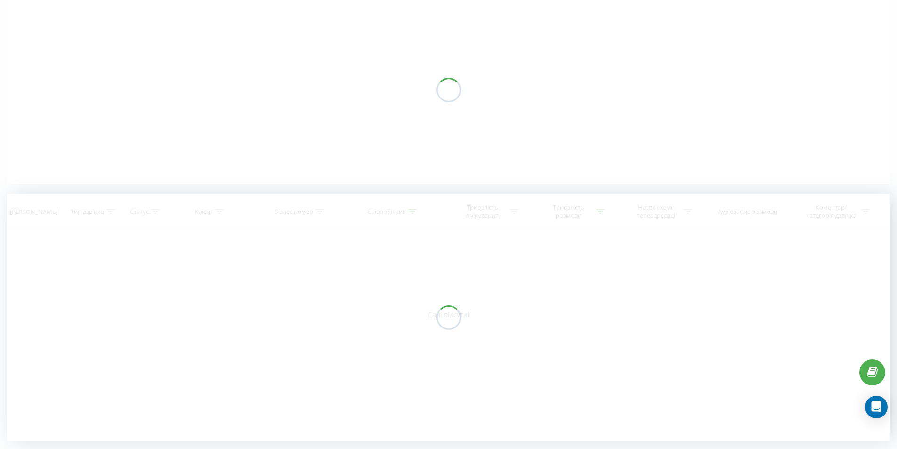
scroll to position [81, 0]
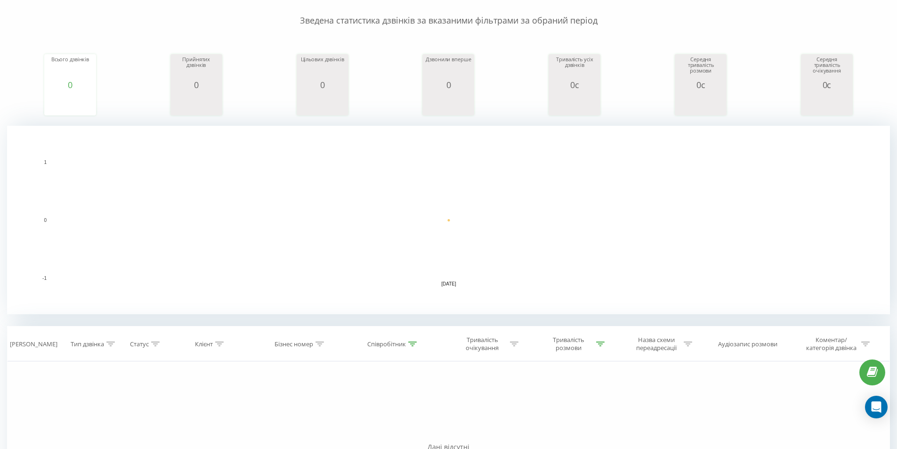
click at [249, 223] on rect "A chart." at bounding box center [448, 220] width 795 height 116
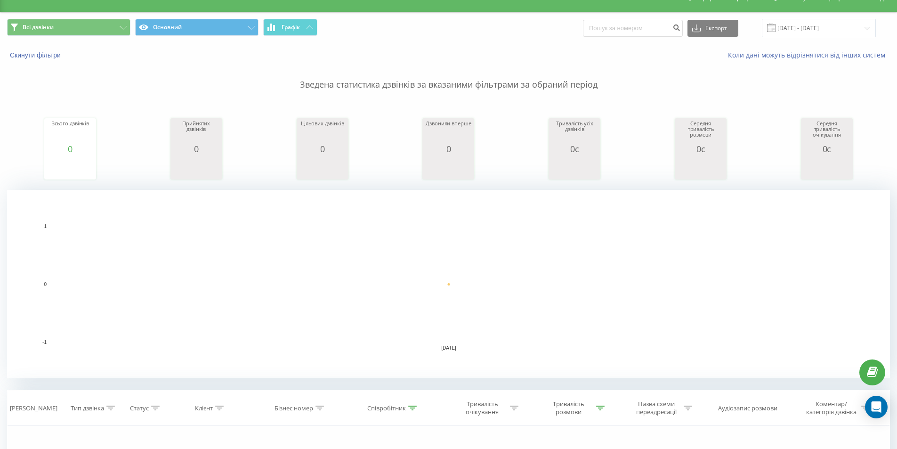
scroll to position [0, 0]
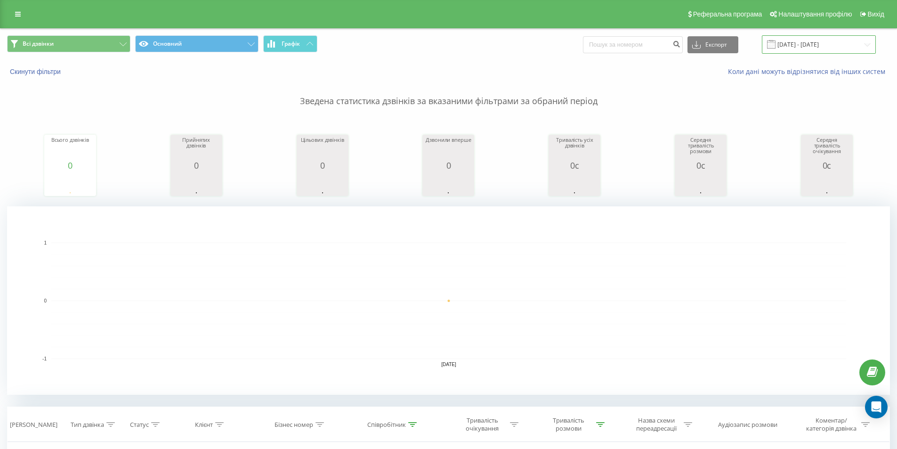
click at [853, 43] on input "09.07.2025 - 09.07.2025" at bounding box center [819, 44] width 114 height 18
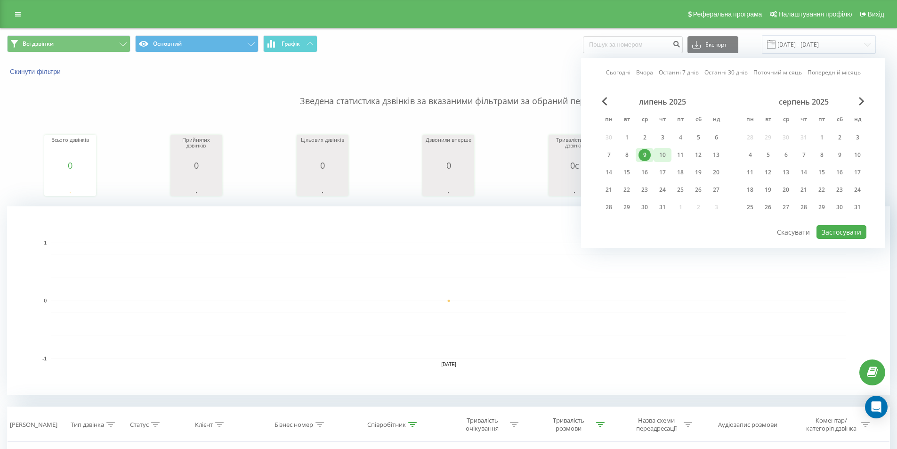
click at [659, 156] on div "10" at bounding box center [662, 155] width 12 height 12
click at [839, 226] on button "Застосувати" at bounding box center [841, 232] width 50 height 14
type input "10.07.2025 - 10.07.2025"
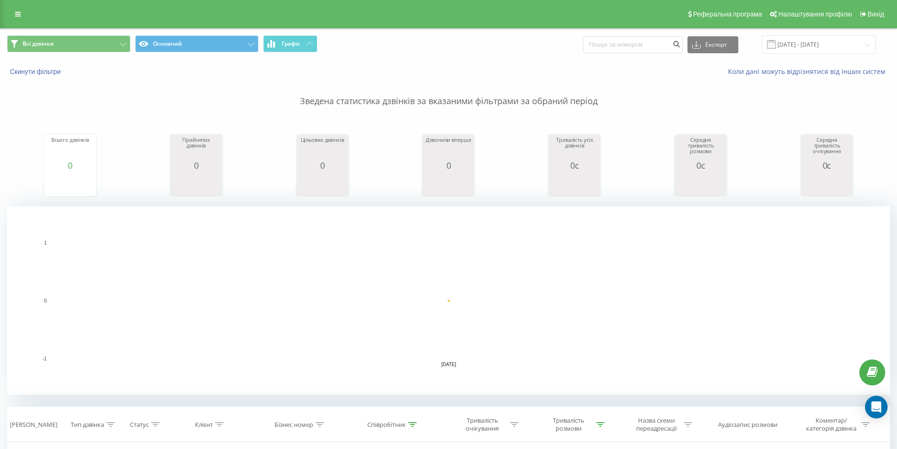
click at [783, 287] on rect "A chart." at bounding box center [448, 300] width 795 height 116
